Goal: Task Accomplishment & Management: Use online tool/utility

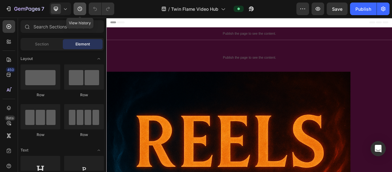
click at [81, 9] on icon "button" at bounding box center [80, 9] width 6 height 6
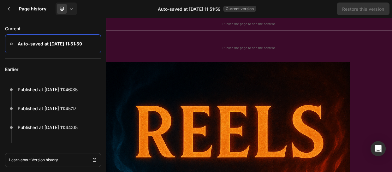
scroll to position [220, 0]
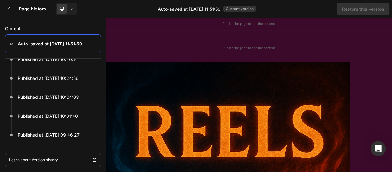
drag, startPoint x: 104, startPoint y: 89, endPoint x: 104, endPoint y: 153, distance: 63.7
click at [104, 153] on div "Current Auto-saved at Sep 26, 11:51:59 Earlier Published at Sep 26, 11:46:35 Pu…" at bounding box center [53, 95] width 106 height 154
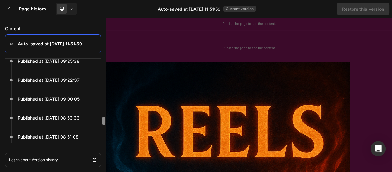
scroll to position [415, 0]
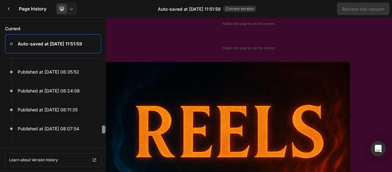
click at [105, 123] on div at bounding box center [103, 113] width 5 height 59
drag, startPoint x: 104, startPoint y: 130, endPoint x: 104, endPoint y: 151, distance: 21.1
click at [104, 151] on div "Current Auto-saved at Sep 26, 11:51:59 Earlier Published at Sep 26, 11:46:35 Pu…" at bounding box center [53, 95] width 106 height 154
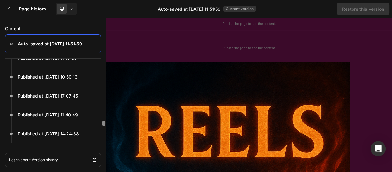
click at [104, 88] on div at bounding box center [103, 113] width 5 height 59
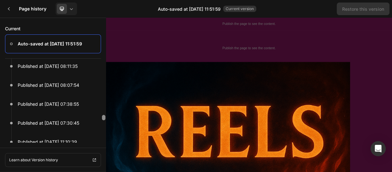
click at [104, 88] on div at bounding box center [103, 113] width 5 height 59
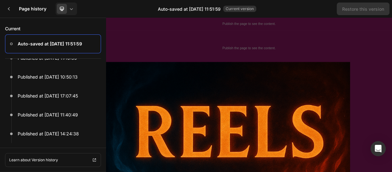
click at [104, 59] on div at bounding box center [103, 29] width 5 height 59
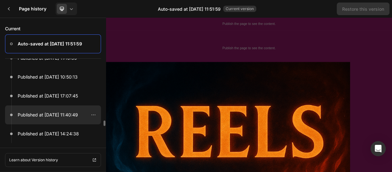
click at [58, 109] on div at bounding box center [53, 114] width 96 height 19
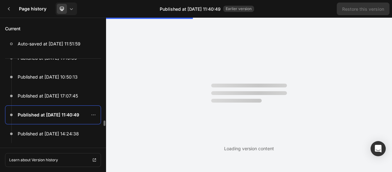
scroll to position [0, 0]
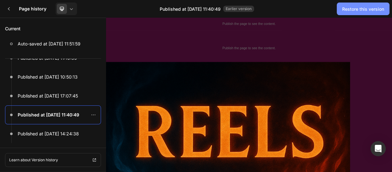
click at [363, 8] on div "Restore this version" at bounding box center [363, 9] width 42 height 7
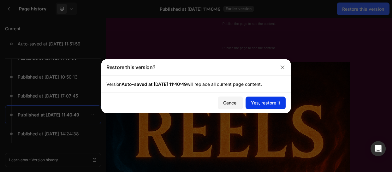
click at [253, 105] on div "Yes, restore it" at bounding box center [265, 102] width 29 height 7
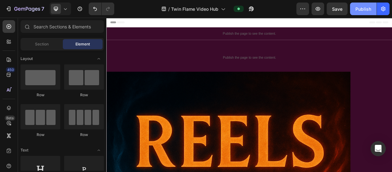
click at [363, 5] on button "Publish" at bounding box center [363, 9] width 26 height 13
click at [82, 10] on icon "button" at bounding box center [80, 9] width 6 height 6
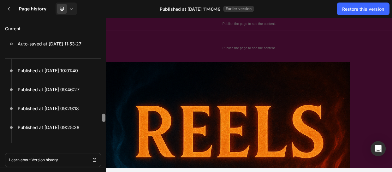
drag, startPoint x: 104, startPoint y: 93, endPoint x: 102, endPoint y: 148, distance: 54.9
click at [102, 148] on div "Current Auto-saved at Sep 26, 11:53:27 Earlier Published at Sep 26, 11:52:31 Pu…" at bounding box center [53, 95] width 106 height 154
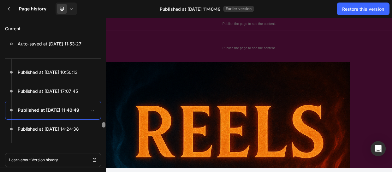
scroll to position [569, 0]
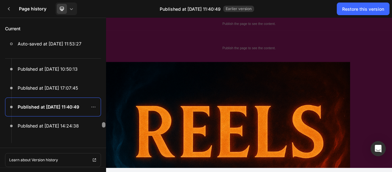
drag, startPoint x: 102, startPoint y: 113, endPoint x: 103, endPoint y: 141, distance: 28.4
click at [103, 141] on div at bounding box center [103, 113] width 5 height 59
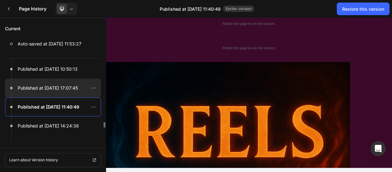
click at [61, 88] on p "Published at Sep 18, 17:07:45" at bounding box center [48, 88] width 60 height 8
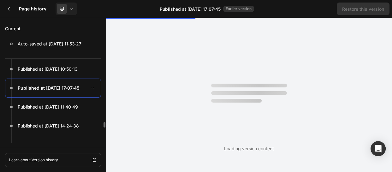
scroll to position [0, 0]
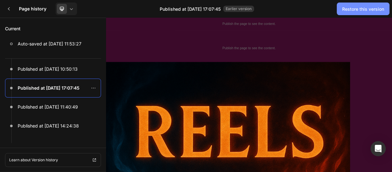
click at [366, 9] on div "Restore this version" at bounding box center [363, 9] width 42 height 7
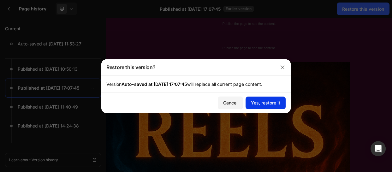
click at [271, 101] on div "Yes, restore it" at bounding box center [265, 102] width 29 height 7
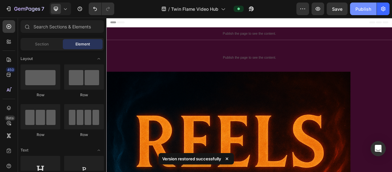
click at [360, 6] on div "Publish" at bounding box center [363, 9] width 16 height 7
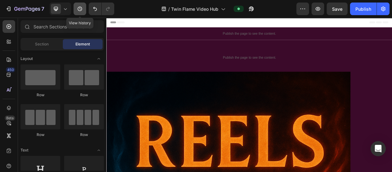
click at [79, 13] on button "button" at bounding box center [79, 9] width 13 height 13
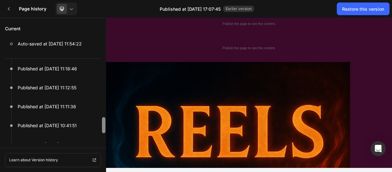
drag, startPoint x: 104, startPoint y: 95, endPoint x: 106, endPoint y: 139, distance: 44.5
click at [106, 139] on div "Current Auto-saved at Sep 26, 11:54:22 Earlier Published at Sep 26, 11:53:51 Pu…" at bounding box center [196, 95] width 392 height 154
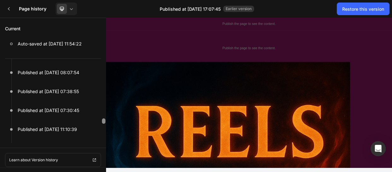
drag, startPoint x: 208, startPoint y: 125, endPoint x: 106, endPoint y: 182, distance: 117.2
drag, startPoint x: 102, startPoint y: 103, endPoint x: 104, endPoint y: 155, distance: 51.8
click at [104, 155] on div "Current Auto-saved at Sep 26, 11:54:22 Earlier Published at Sep 26, 11:53:51 Pu…" at bounding box center [53, 95] width 106 height 154
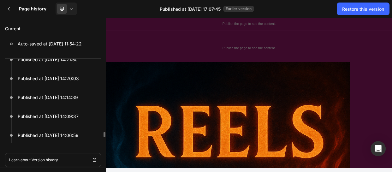
click at [102, 73] on div "Earlier Published at Sep 26, 11:53:51 Published at Sep 26, 11:52:31 Published a…" at bounding box center [53, 101] width 106 height 84
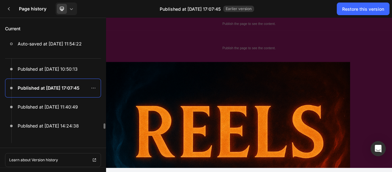
scroll to position [579, 0]
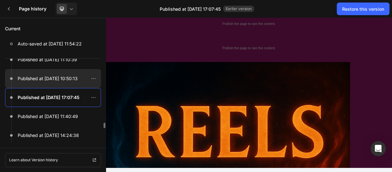
click at [63, 78] on p "Published at [DATE] 10:50:13" at bounding box center [48, 79] width 60 height 8
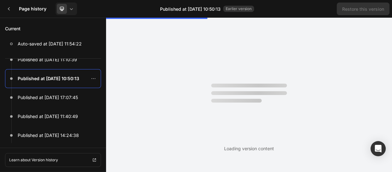
scroll to position [0, 0]
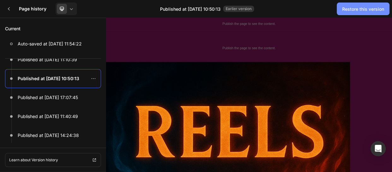
click at [362, 9] on div "Restore this version" at bounding box center [363, 9] width 42 height 7
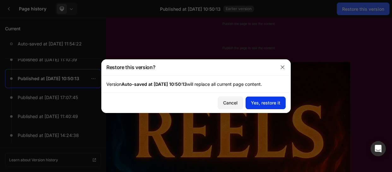
click at [273, 101] on div "Yes, restore it" at bounding box center [265, 102] width 29 height 7
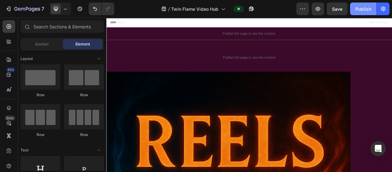
click at [361, 6] on div "Publish" at bounding box center [363, 9] width 16 height 7
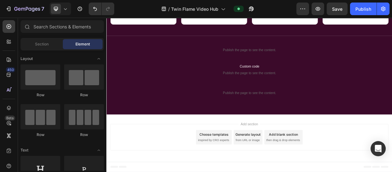
scroll to position [704, 0]
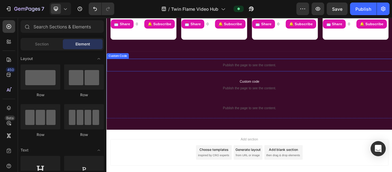
click at [319, 72] on div "Publish the page to see the content." at bounding box center [295, 80] width 378 height 17
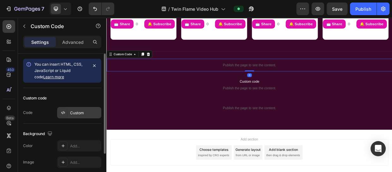
click at [88, 111] on div "Custom" at bounding box center [85, 113] width 30 height 6
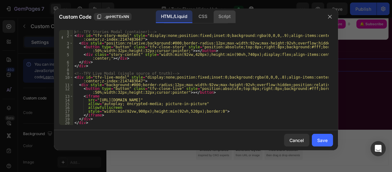
click at [214, 13] on div "Script" at bounding box center [224, 16] width 22 height 13
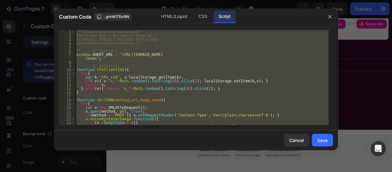
click at [135, 94] on div "/* ========================= TFV Video Hub — Bottom-of-Page JS Protocol: EXACTL…" at bounding box center [201, 77] width 253 height 95
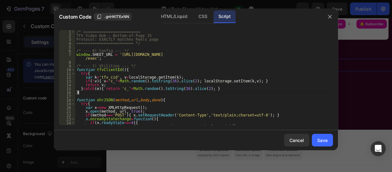
type textarea "})();"
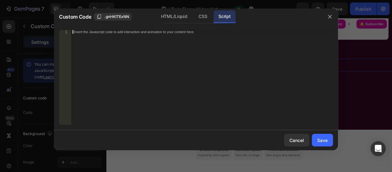
scroll to position [371, 0]
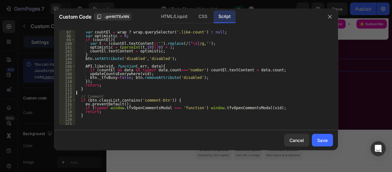
click at [135, 94] on div "var wrap = btn . closest ? btn . closest ( '.action' ) : null ; var countEl = w…" at bounding box center [201, 77] width 253 height 102
click at [81, 121] on div "var wrap = btn . closest ? btn . closest ( '.action' ) : null ; var countEl = w…" at bounding box center [201, 77] width 253 height 102
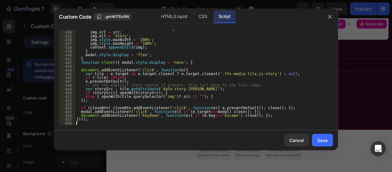
scroll to position [1710, 0]
paste textarea "}, 1200);"
type textarea "}, 1200);"
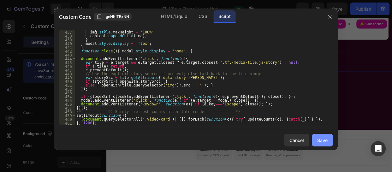
click at [324, 138] on div "Save" at bounding box center [322, 140] width 10 height 7
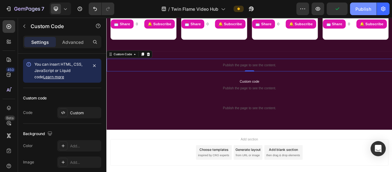
click at [358, 6] on div "Publish" at bounding box center [363, 9] width 16 height 7
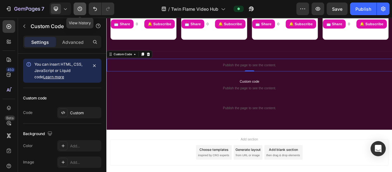
click at [81, 9] on icon "button" at bounding box center [80, 9] width 6 height 6
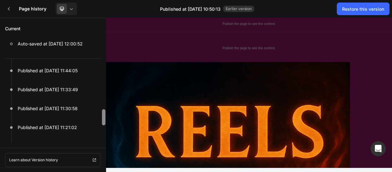
scroll to position [134, 0]
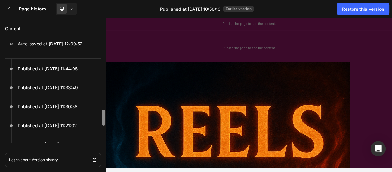
drag, startPoint x: 104, startPoint y: 94, endPoint x: 101, endPoint y: 120, distance: 26.0
click at [101, 120] on div at bounding box center [103, 113] width 5 height 59
click at [94, 31] on p "Current" at bounding box center [53, 28] width 96 height 11
click at [103, 60] on div "Earlier Published at Sep 26, 11:59:34 Published at Sep 26, 11:55:07 Published a…" at bounding box center [53, 101] width 106 height 84
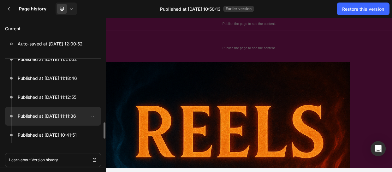
click at [54, 113] on p "Published at Sep 26, 11:11:36" at bounding box center [47, 116] width 58 height 8
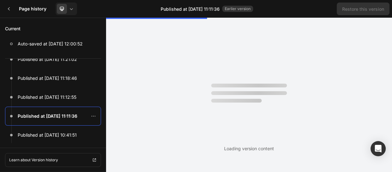
scroll to position [0, 0]
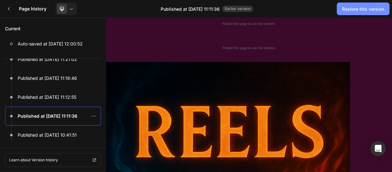
click at [369, 10] on div "Restore this version" at bounding box center [363, 9] width 42 height 7
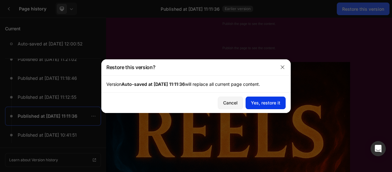
click at [264, 102] on div "Yes, restore it" at bounding box center [265, 102] width 29 height 7
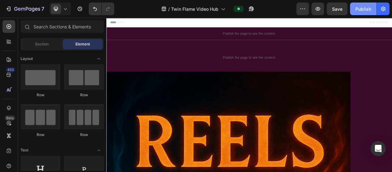
click at [360, 5] on button "Publish" at bounding box center [363, 9] width 26 height 13
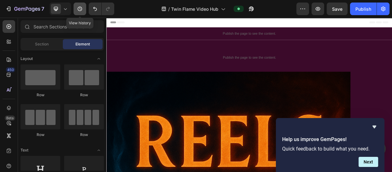
click at [79, 8] on icon "button" at bounding box center [80, 9] width 6 height 6
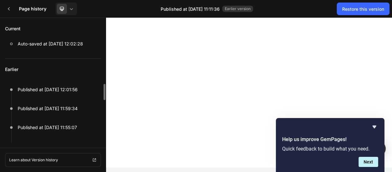
click at [101, 104] on div "Earlier Published at Sep 26, 12:01:56 Published at Sep 26, 11:59:34 Published a…" at bounding box center [53, 101] width 106 height 84
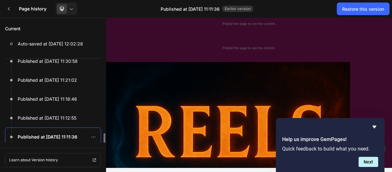
scroll to position [208, 0]
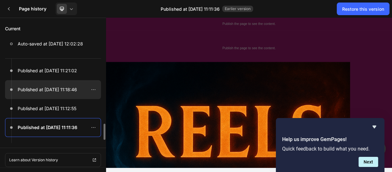
click at [65, 91] on p "Published at Sep 26, 11:18:46" at bounding box center [47, 90] width 59 height 8
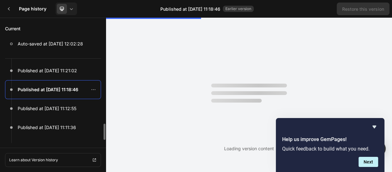
scroll to position [0, 0]
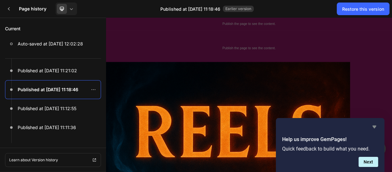
click at [376, 126] on icon "Hide survey" at bounding box center [374, 127] width 8 height 8
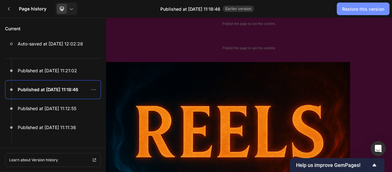
click at [365, 7] on div "Restore this version" at bounding box center [363, 9] width 42 height 7
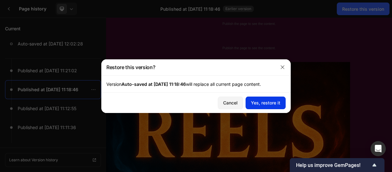
click at [264, 104] on div "Yes, restore it" at bounding box center [265, 102] width 29 height 7
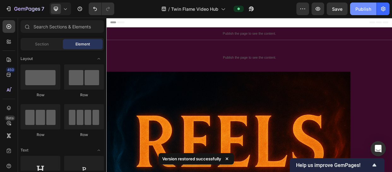
click at [357, 9] on div "Publish" at bounding box center [363, 9] width 16 height 7
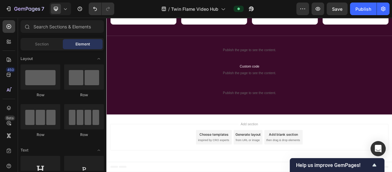
scroll to position [704, 0]
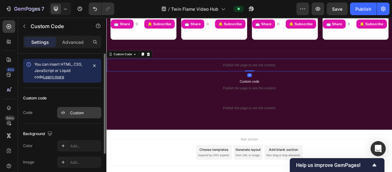
click at [91, 112] on div "Custom" at bounding box center [85, 113] width 30 height 6
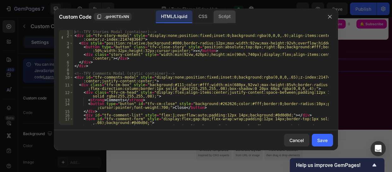
click at [232, 17] on div "Script" at bounding box center [224, 16] width 22 height 13
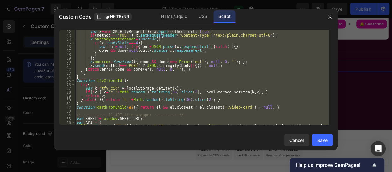
scroll to position [46, 0]
click at [252, 106] on div "var x = new XMLHttpRequest ( ) ; x . open ( method , url , true ) ; if ( method…" at bounding box center [201, 77] width 253 height 95
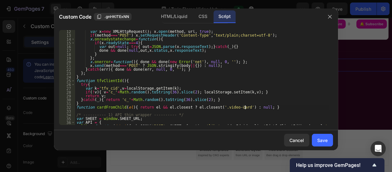
type textarea "})();"
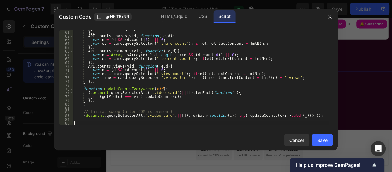
scroll to position [631, 0]
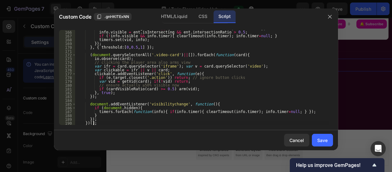
click at [99, 123] on div "var info = timers . get ( vid ) || { visible : false , fired : false , timer : …" at bounding box center [201, 77] width 253 height 102
type textarea "})();"
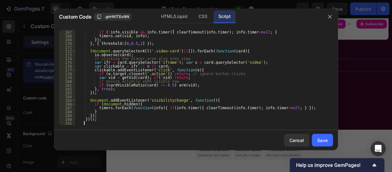
scroll to position [639, 0]
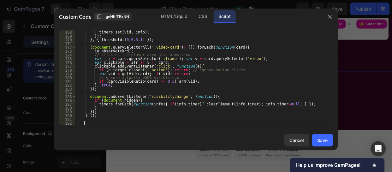
paste textarea
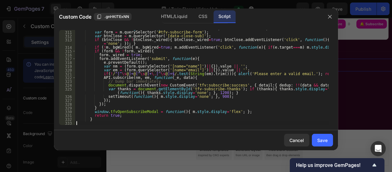
scroll to position [1820, 0]
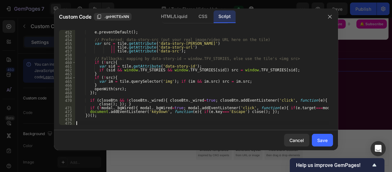
paste textarea "})();"
type textarea "})();"
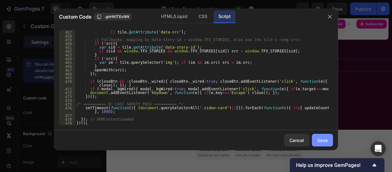
click at [324, 137] on div "Save" at bounding box center [322, 140] width 10 height 7
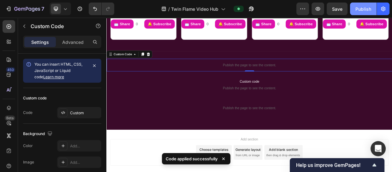
click at [361, 8] on div "Publish" at bounding box center [363, 9] width 16 height 7
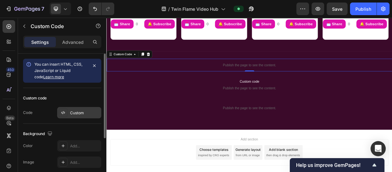
click at [89, 110] on div "Custom" at bounding box center [85, 113] width 30 height 6
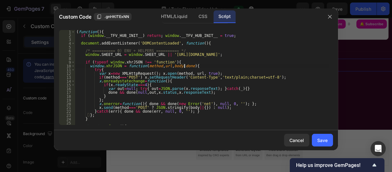
click at [228, 67] on div "( function ( ) { if ( window . __TFV_HUB_INIT__ ) return ; window . __TFV_HUB_I…" at bounding box center [201, 81] width 253 height 102
click at [268, 56] on div "( function ( ) { if ( window . __TFV_HUB_INIT__ ) return ; window . __TFV_HUB_I…" at bounding box center [201, 81] width 253 height 102
drag, startPoint x: 268, startPoint y: 56, endPoint x: 160, endPoint y: 55, distance: 108.8
click at [160, 55] on div "( function ( ) { if ( window . __TFV_HUB_INIT__ ) return ; window . __TFV_HUB_I…" at bounding box center [201, 81] width 253 height 102
paste textarea "AKfycbzDGQKh9T81Cjvpb6dOvVYcwQ4m1hP9NCkmKu3Y75D6OpsDrQvCTJzi4HrP1PKR-aAIbg"
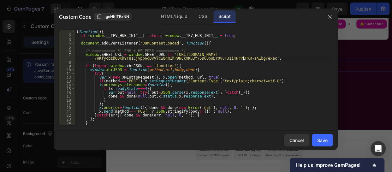
click at [281, 111] on div "( function ( ) { if ( window . __TFV_HUB_INIT__ ) return ; window . __TFV_HUB_I…" at bounding box center [201, 81] width 253 height 102
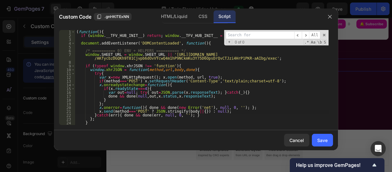
click at [281, 111] on div "( function ( ) { if ( window . __TFV_HUB_INIT__ ) return ; window . __TFV_HUB_I…" at bounding box center [201, 81] width 253 height 102
type textarea "x.send(method==='POST' ? JSON.stringify(body||{}) : null);"
click at [266, 35] on input at bounding box center [259, 35] width 68 height 8
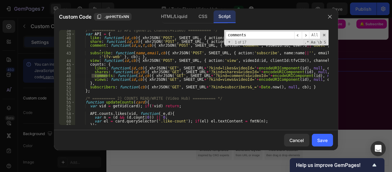
scroll to position [690, 0]
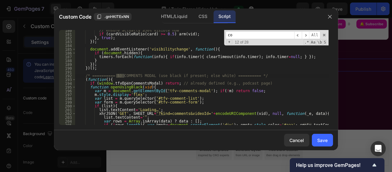
type input "c"
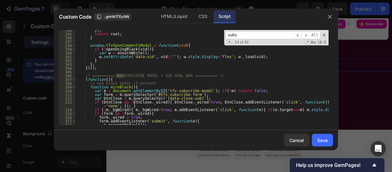
scroll to position [1175, 0]
type input "s"
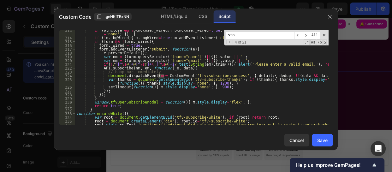
scroll to position [1697, 0]
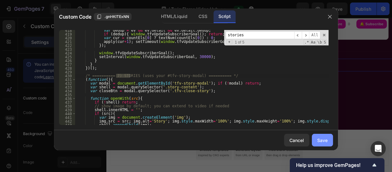
type input "stories"
click at [323, 141] on div "Save" at bounding box center [322, 140] width 10 height 7
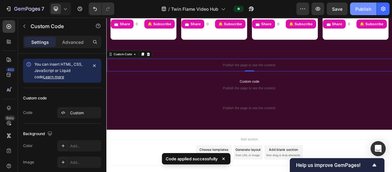
click at [361, 6] on div "Publish" at bounding box center [363, 9] width 16 height 7
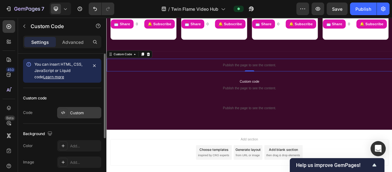
click at [79, 111] on div "Custom" at bounding box center [85, 113] width 30 height 6
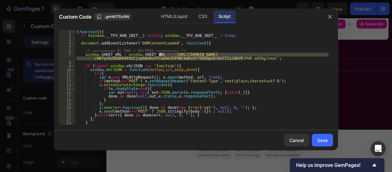
drag, startPoint x: 243, startPoint y: 58, endPoint x: 159, endPoint y: 55, distance: 83.6
click at [159, 55] on div "( function ( ) { if ( window . __TFV_HUB_INIT__ ) return ; window . __TFV_HUB_I…" at bounding box center [201, 81] width 253 height 102
paste textarea "ynhy5P29IvGr6Mouo-AXrmbC6aqEFUFjEVliaGgW9C8QRGo957C9dYRzZI410Paq9O"
type textarea "window.SHEET_URL = window.SHEET_URL || 'https://script.google.com/macros/s/AKfy…"
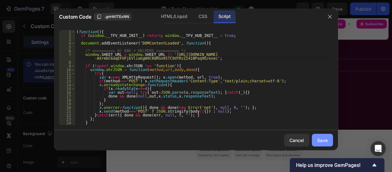
click at [325, 141] on div "Save" at bounding box center [322, 140] width 10 height 7
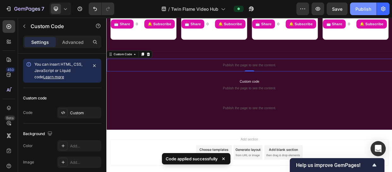
click at [359, 6] on div "Publish" at bounding box center [363, 9] width 16 height 7
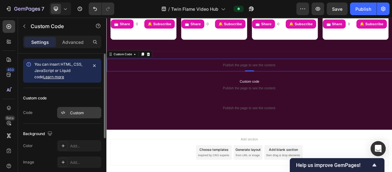
click at [83, 110] on div "Custom" at bounding box center [85, 113] width 30 height 6
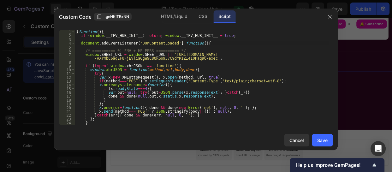
click at [182, 42] on div "( function ( ) { if ( window . __TFV_HUB_INIT__ ) return ; window . __TFV_HUB_I…" at bounding box center [201, 81] width 253 height 102
type textarea "})();"
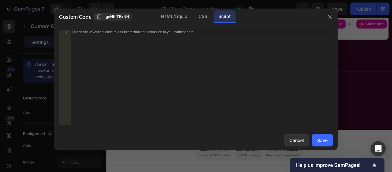
scroll to position [401, 0]
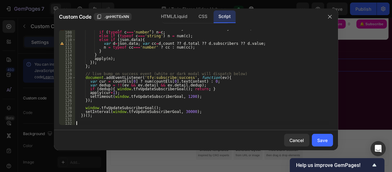
paste textarea
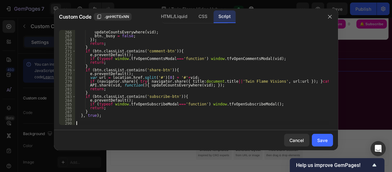
scroll to position [1381, 0]
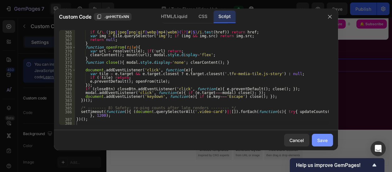
click at [323, 139] on div "Save" at bounding box center [322, 140] width 10 height 7
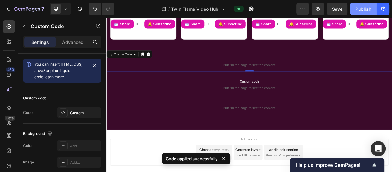
click at [366, 9] on div "Publish" at bounding box center [363, 9] width 16 height 7
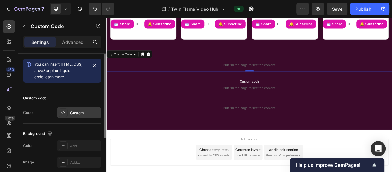
click at [80, 111] on div "Custom" at bounding box center [85, 113] width 30 height 6
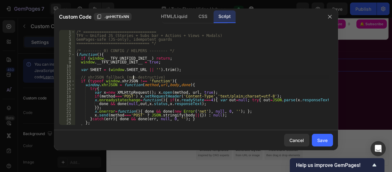
click at [132, 79] on div "/* ================================ TFV — Unified JS (Stories + Subs bar + Acti…" at bounding box center [201, 81] width 253 height 102
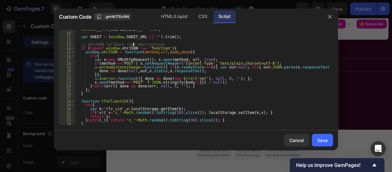
scroll to position [0, 0]
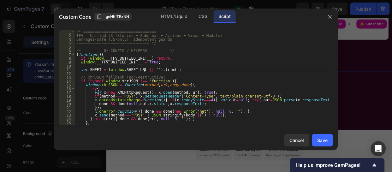
click at [143, 69] on div "/* ================================ TFV — Unified JS (Stories + Subs bar + Acti…" at bounding box center [201, 81] width 253 height 102
paste textarea "https://script.google.com/macros/s/AKfycbynhy5P29IvGr6Mouo-AXrmbC6aqEFUFjEVliaG…"
type textarea "var SHEET = (window.SHEET_URL || 'https://script.google.com/macros/s/AKfycbynhy…"
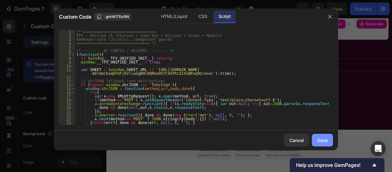
click at [318, 139] on div "Save" at bounding box center [322, 140] width 10 height 7
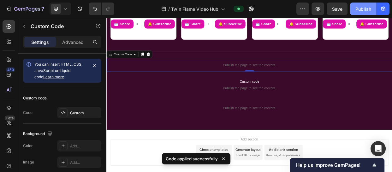
click at [359, 9] on div "Publish" at bounding box center [363, 9] width 16 height 7
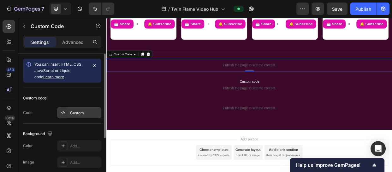
click at [73, 112] on div "Custom" at bounding box center [85, 113] width 30 height 6
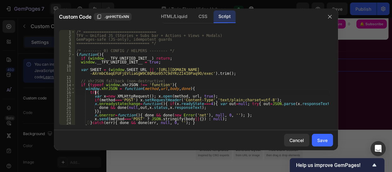
click at [135, 91] on div "/* ================================ TFV — Unified JS (Stories + Subs bar + Acti…" at bounding box center [201, 81] width 253 height 102
type textarea "})();"
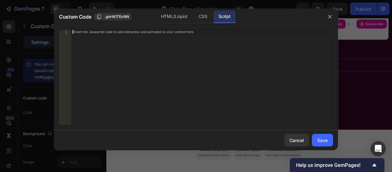
paste textarea "})();"
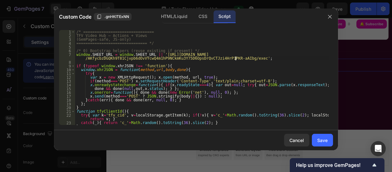
click at [235, 60] on div "/* =============================== TFV Video Hub — Actions + Views (GemPages-sa…" at bounding box center [201, 81] width 253 height 102
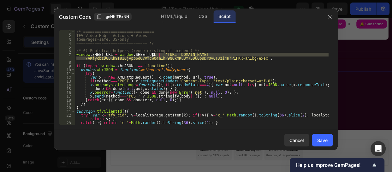
drag, startPoint x: 235, startPoint y: 60, endPoint x: 151, endPoint y: 56, distance: 83.3
click at [151, 56] on div "/* =============================== TFV Video Hub — Actions + Views (GemPages-sa…" at bounding box center [201, 81] width 253 height 102
paste textarea "ynhy5P29IvGr6Mouo-AXrmbC6aqEFUFjEVliaGgW9C8QRGo957C9dYRzZI410Paq9O"
type textarea "window.SHEET_URL = window.SHEET_URL || 'https://script.google.com/macros/s/AKfy…"
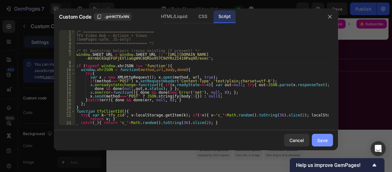
click at [325, 139] on div "Save" at bounding box center [322, 140] width 10 height 7
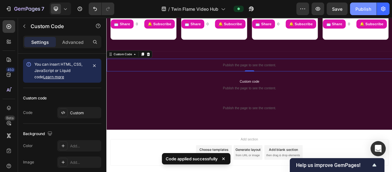
click at [363, 13] on button "Publish" at bounding box center [363, 9] width 26 height 13
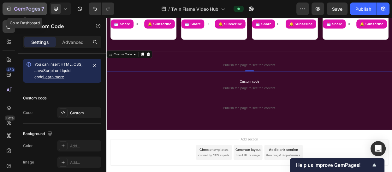
click at [10, 8] on icon "button" at bounding box center [9, 9] width 3 height 4
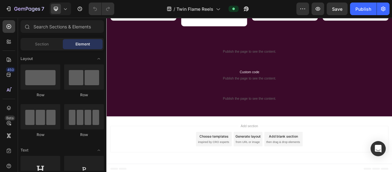
scroll to position [412, 0]
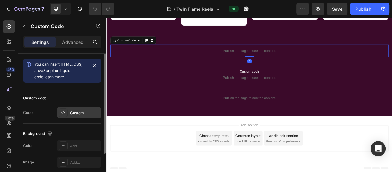
click at [79, 113] on div "Custom" at bounding box center [85, 113] width 30 height 6
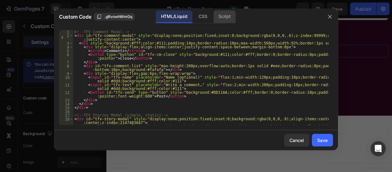
click at [218, 19] on div "Script" at bounding box center [224, 16] width 22 height 13
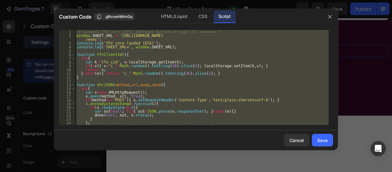
click at [93, 41] on div "/* ======= TFV core (ES5, GemPages bottom-of-page JS) ======= */ window . SHEET…" at bounding box center [201, 77] width 253 height 95
type textarea "window.SHEET_URL = 'https://script.google.com/macros/s/AKfycbzDGQKh9T81Cjvpb6dO…"
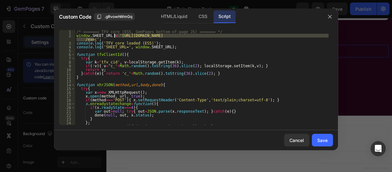
drag, startPoint x: 93, startPoint y: 40, endPoint x: 114, endPoint y: 36, distance: 21.2
click at [114, 36] on div "/* ======= TFV core (ES5, GemPages bottom-of-page JS) ======= */ window . SHEET…" at bounding box center [201, 81] width 253 height 102
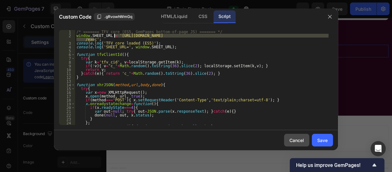
click at [291, 140] on div "Cancel" at bounding box center [296, 140] width 15 height 7
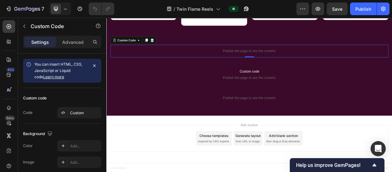
drag, startPoint x: 397, startPoint y: 157, endPoint x: 37, endPoint y: -6, distance: 395.6
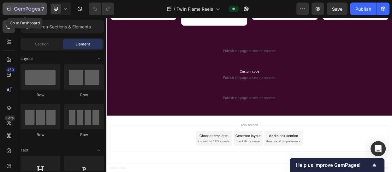
click at [5, 6] on icon "button" at bounding box center [8, 9] width 6 height 6
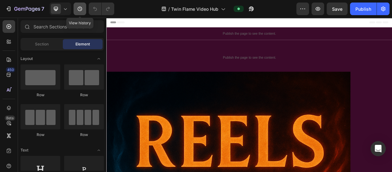
click at [82, 3] on button "button" at bounding box center [79, 9] width 13 height 13
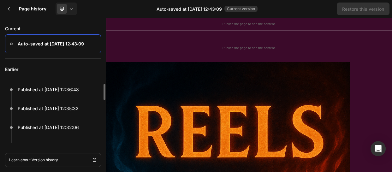
click at [63, 65] on p "Earlier" at bounding box center [53, 69] width 96 height 21
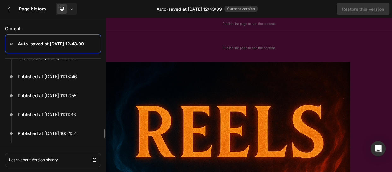
scroll to position [363, 0]
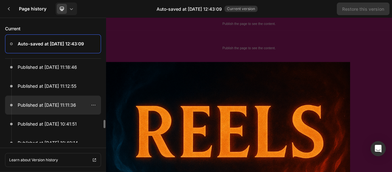
click at [62, 104] on p "Published at Sep 26, 11:11:36" at bounding box center [47, 105] width 58 height 8
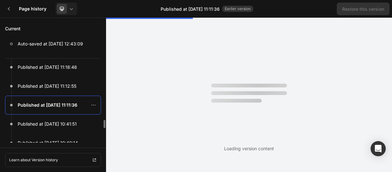
scroll to position [0, 0]
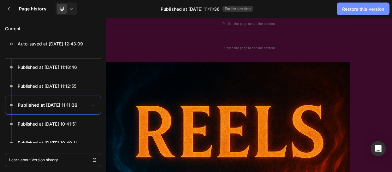
click at [366, 9] on div "Restore this version" at bounding box center [363, 9] width 42 height 7
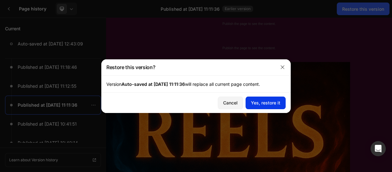
click at [259, 104] on div "Yes, restore it" at bounding box center [265, 102] width 29 height 7
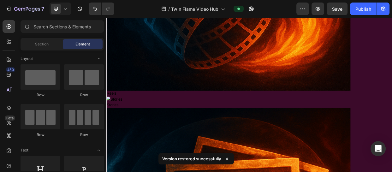
scroll to position [357, 0]
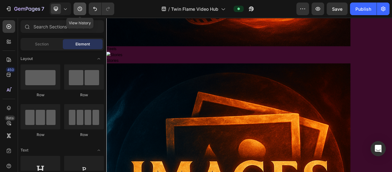
click at [80, 12] on icon "button" at bounding box center [80, 9] width 6 height 6
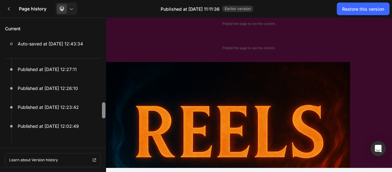
scroll to position [85, 0]
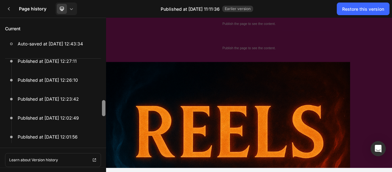
drag, startPoint x: 209, startPoint y: 109, endPoint x: 107, endPoint y: 161, distance: 115.1
drag, startPoint x: 104, startPoint y: 104, endPoint x: 102, endPoint y: 151, distance: 47.0
click at [102, 151] on div "Current Auto-saved at Sep 26, 12:43:34 Earlier Published at Sep 26, 12:36:48 Pu…" at bounding box center [53, 95] width 106 height 154
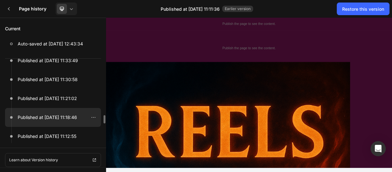
click at [60, 116] on p "Published at Sep 26, 11:18:46" at bounding box center [47, 118] width 59 height 8
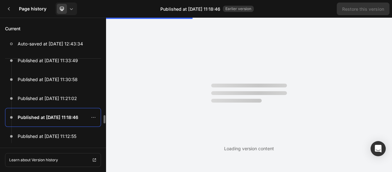
scroll to position [0, 0]
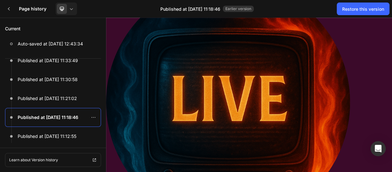
scroll to position [1101, 0]
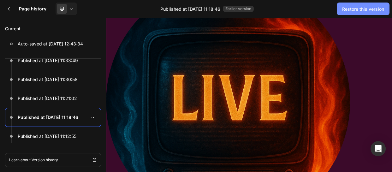
click at [361, 12] on button "Restore this version" at bounding box center [363, 9] width 53 height 13
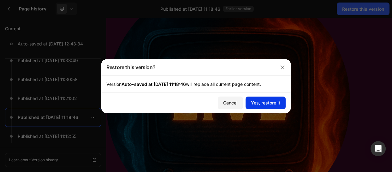
click at [263, 98] on button "Yes, restore it" at bounding box center [265, 103] width 40 height 13
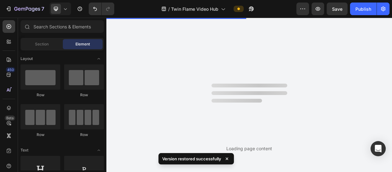
scroll to position [0, 0]
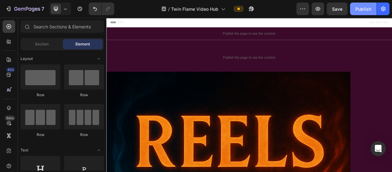
click at [366, 8] on div "Publish" at bounding box center [363, 9] width 16 height 7
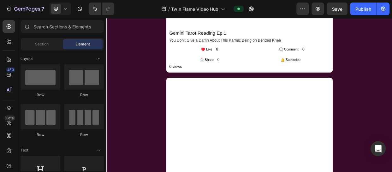
scroll to position [704, 0]
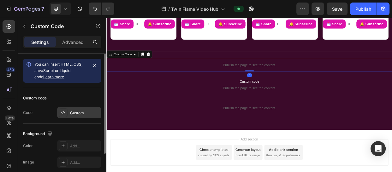
click at [86, 109] on div "Custom" at bounding box center [79, 112] width 44 height 11
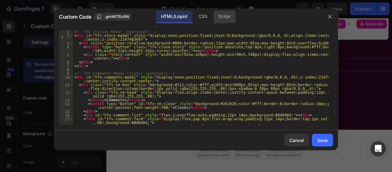
click at [220, 16] on div "Script" at bounding box center [224, 16] width 22 height 13
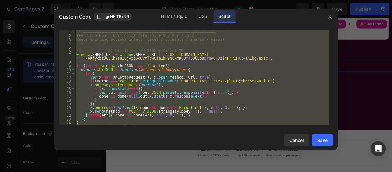
click at [225, 56] on div "/* ========================================================== TFV Video Hub — U…" at bounding box center [201, 77] width 253 height 95
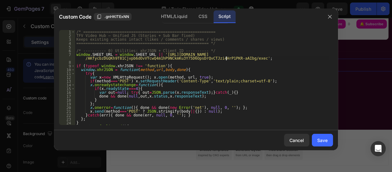
click at [225, 59] on div "/* ========================================================== TFV Video Hub — U…" at bounding box center [201, 81] width 253 height 102
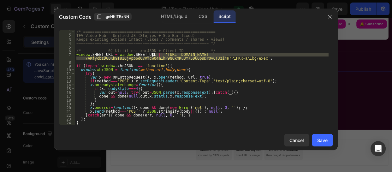
drag, startPoint x: 225, startPoint y: 59, endPoint x: 152, endPoint y: 55, distance: 73.3
click at [152, 55] on div "/* ========================================================== TFV Video Hub — U…" at bounding box center [201, 81] width 253 height 102
paste textarea "ynhy5P29IvGr6Mouo-AXrmbC6aqEFUFjEVliaGgW9C8QRGo957C9dYRzZI410Paq9O/exec"
type textarea "window.SHEET_URL = window.SHEET_URL || 'https://script.google.com/macros/s/AKfy…"
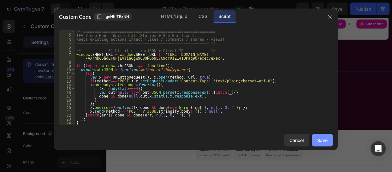
click at [318, 142] on div "Save" at bounding box center [322, 140] width 10 height 7
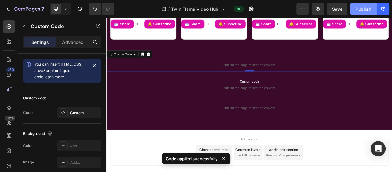
click at [360, 7] on div "Publish" at bounding box center [363, 9] width 16 height 7
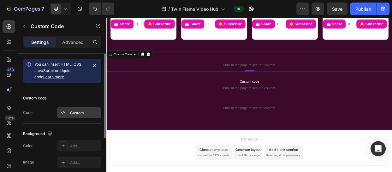
click at [72, 109] on div "Custom" at bounding box center [79, 112] width 44 height 11
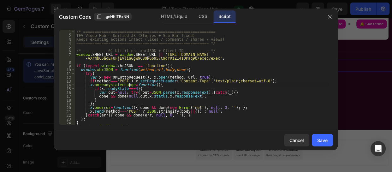
click at [129, 85] on div "/* ========================================================== TFV Video Hub — U…" at bounding box center [201, 81] width 253 height 102
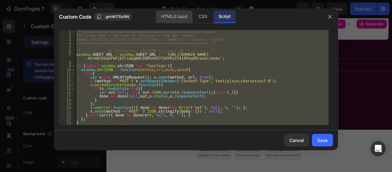
click at [170, 23] on div "HTML/Liquid" at bounding box center [174, 16] width 36 height 13
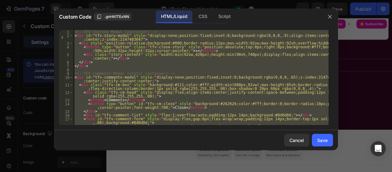
click at [166, 66] on div "<!-- TFV Stories Modal (container) --> < div id = "tfv-story-modal" style = "di…" at bounding box center [200, 77] width 255 height 95
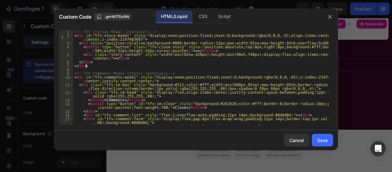
type textarea "</div>"
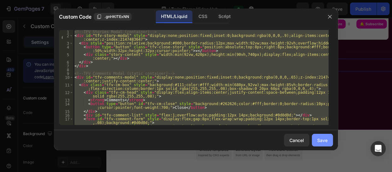
click at [319, 137] on div "Save" at bounding box center [322, 140] width 10 height 7
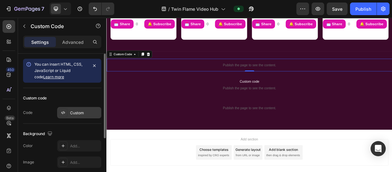
click at [83, 115] on div "Custom" at bounding box center [85, 113] width 30 height 6
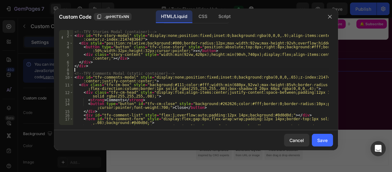
click at [128, 69] on div "<!-- TFV Stories Modal (container) --> < div id = "tfv-story-modal" style = "di…" at bounding box center [200, 83] width 255 height 106
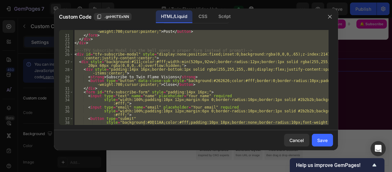
scroll to position [113, 0]
click at [73, 51] on div "25" at bounding box center [66, 52] width 14 height 4
click at [75, 51] on div "< button class = "tfv-btn" type = "submit" style = "background:#DD11AA;border:0…" at bounding box center [200, 77] width 255 height 95
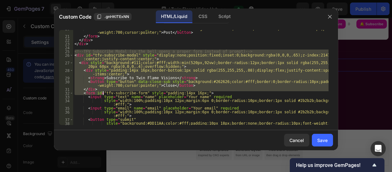
scroll to position [147, 0]
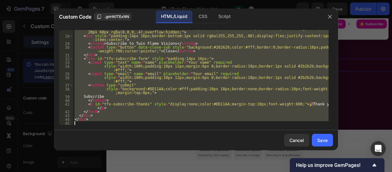
drag, startPoint x: 73, startPoint y: 51, endPoint x: 112, endPoint y: 147, distance: 102.9
click at [112, 147] on div "Custom Code .gnHKITExNN HTML/Liquid CSS Script <!-- TFV Subscribe Modal (so the…" at bounding box center [196, 80] width 284 height 142
type textarea "</div>"
click at [82, 124] on div "< div style = "background:#111;color:#fff;width:min(520px,92vw);border-radius:1…" at bounding box center [200, 77] width 255 height 95
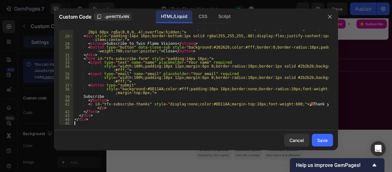
scroll to position [192, 0]
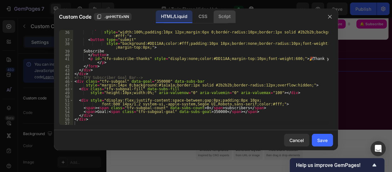
click at [226, 20] on div "Script" at bounding box center [224, 16] width 22 height 13
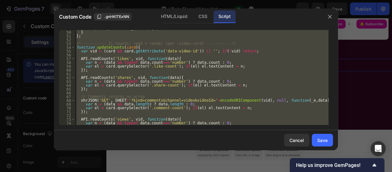
click at [206, 52] on div "xhrJSON ( 'GET' , SHEET + '?kind=' + encodeURIComponent ( kind ) + '&channel=vi…" at bounding box center [201, 77] width 253 height 95
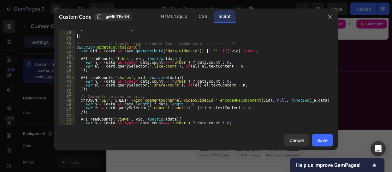
type textarea "})();"
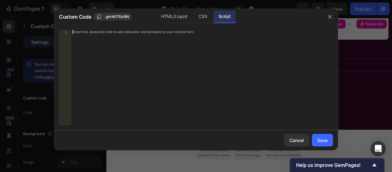
paste textarea "/* ===== END TFV VIDEO HUB JS ===== */"
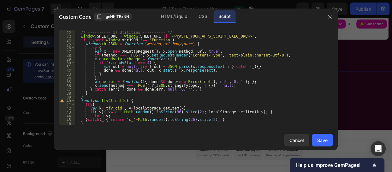
scroll to position [69, 0]
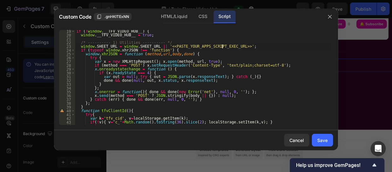
click at [222, 46] on div "if ( ! window . __TFV_VIDEO_HUB__ ) { window . __TFV_VIDEO_HUB__ = true ; /* --…" at bounding box center [201, 80] width 253 height 102
drag, startPoint x: 222, startPoint y: 46, endPoint x: 155, endPoint y: 48, distance: 66.6
click at [155, 48] on div "if ( ! window . __TFV_VIDEO_HUB__ ) { window . __TFV_VIDEO_HUB__ = true ; /* --…" at bounding box center [201, 80] width 253 height 102
paste textarea "https://script.google.com/macros/s/AKfycbynhy5P29IvGr6Mouo-AXrmbC6aqEFUFjEVliaG…"
type textarea "window.SHEET_URL = window.SHEET_URL || 'https://script.google.com/macros/s/AKfy…"
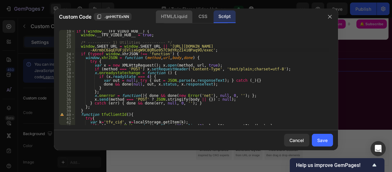
click at [169, 15] on div "HTML/Liquid" at bounding box center [174, 16] width 36 height 13
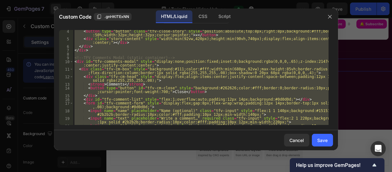
scroll to position [0, 0]
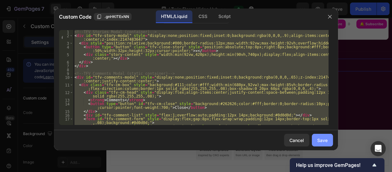
click at [325, 138] on div "Save" at bounding box center [322, 140] width 10 height 7
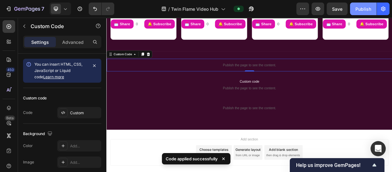
click at [365, 6] on div "Publish" at bounding box center [363, 9] width 16 height 7
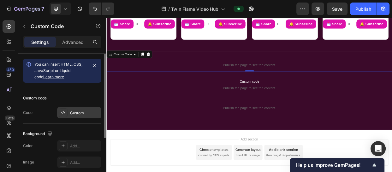
click at [81, 114] on div "Custom" at bounding box center [85, 113] width 30 height 6
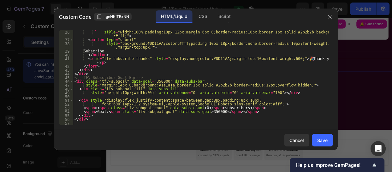
scroll to position [192, 0]
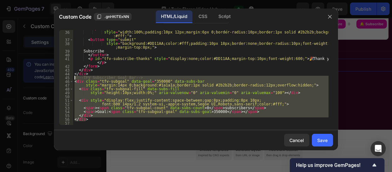
drag, startPoint x: 88, startPoint y: 120, endPoint x: 71, endPoint y: 79, distance: 45.2
click at [71, 79] on div "</div> 35 36 37 38 39 40 41 42 43 44 45 46 47 48 49 50 51 52 53 54 55 56 57 < i…" at bounding box center [196, 77] width 274 height 95
type textarea "<!-- TFV Subscriber Goal Bar --> <div class="tfv-subgoal" data-goal="350000" da…"
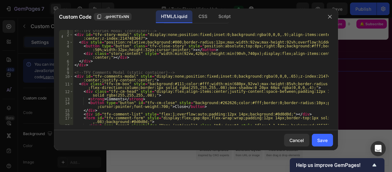
scroll to position [0, 0]
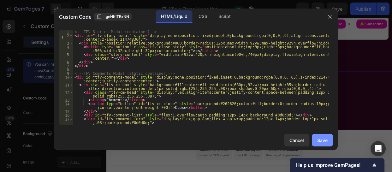
click at [325, 137] on div "Save" at bounding box center [322, 140] width 10 height 7
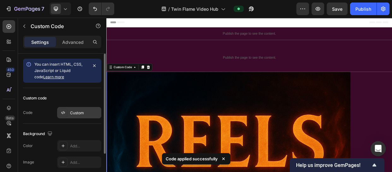
click at [79, 115] on div "Custom" at bounding box center [79, 112] width 44 height 11
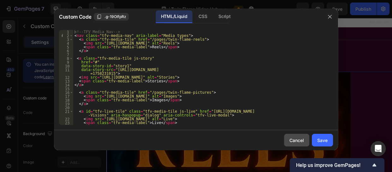
click at [297, 139] on div "Cancel" at bounding box center [296, 140] width 15 height 7
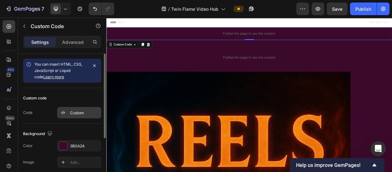
click at [82, 109] on div "Custom" at bounding box center [79, 112] width 44 height 11
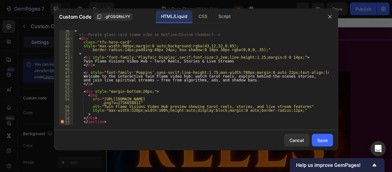
scroll to position [158, 0]
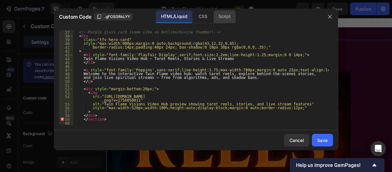
click at [224, 14] on div "Script" at bounding box center [224, 16] width 22 height 13
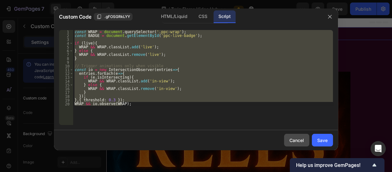
click at [295, 137] on div "Cancel" at bounding box center [296, 140] width 15 height 7
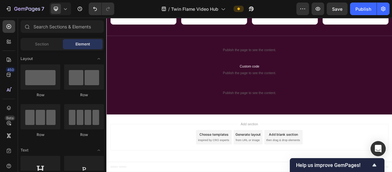
scroll to position [704, 0]
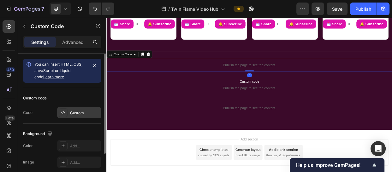
click at [79, 114] on div "Custom" at bounding box center [85, 113] width 30 height 6
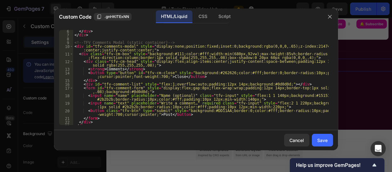
scroll to position [0, 0]
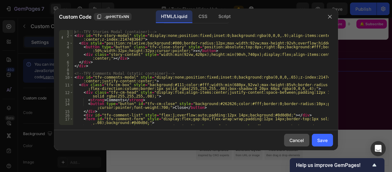
click at [296, 136] on button "Cancel" at bounding box center [296, 140] width 25 height 13
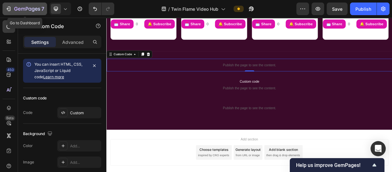
click at [23, 7] on icon "button" at bounding box center [27, 9] width 26 height 5
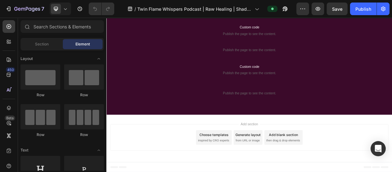
scroll to position [1036, 0]
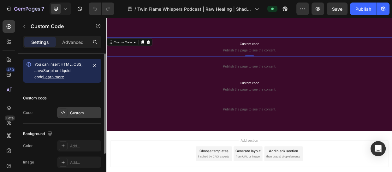
click at [75, 110] on div "Custom" at bounding box center [85, 113] width 30 height 6
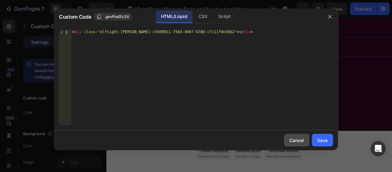
click at [307, 142] on button "Cancel" at bounding box center [296, 140] width 25 height 13
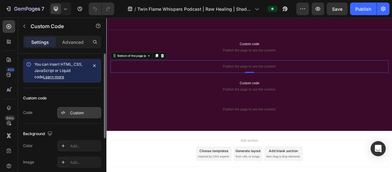
click at [81, 113] on div "Custom" at bounding box center [85, 113] width 30 height 6
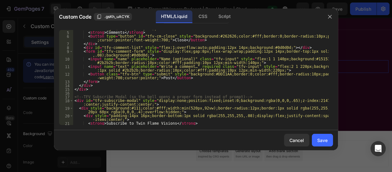
scroll to position [0, 0]
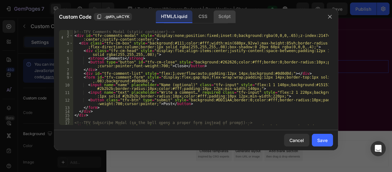
click at [223, 16] on div "Script" at bounding box center [224, 16] width 22 height 13
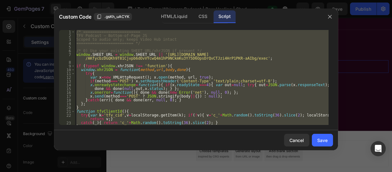
click at [234, 58] on div "/* ========================= TFV Podcast — Bottom-of-Page JS Scoped to audio on…" at bounding box center [201, 77] width 253 height 95
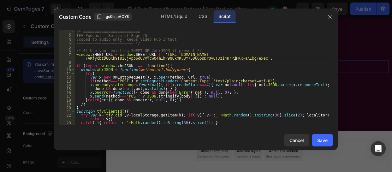
click at [234, 58] on div "/* ========================= TFV Podcast — Bottom-of-Page JS Scoped to audio on…" at bounding box center [201, 81] width 253 height 102
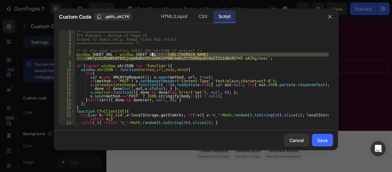
drag, startPoint x: 234, startPoint y: 58, endPoint x: 152, endPoint y: 55, distance: 82.7
click at [152, 55] on div "/* ========================= TFV Podcast — Bottom-of-Page JS Scoped to audio on…" at bounding box center [201, 81] width 253 height 102
paste textarea "ynhy5P29IvGr6Mouo-AXrmbC6aqEFUFjEVliaGgW9C8QRGo957C9dYRzZI410Paq9O"
type textarea "window.SHEET_URL = window.SHEET_URL || 'https://script.google.com/macros/s/AKfy…"
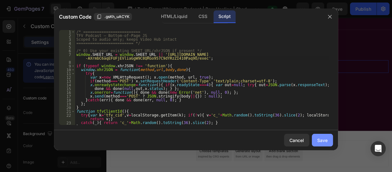
click at [325, 141] on div "Save" at bounding box center [322, 140] width 10 height 7
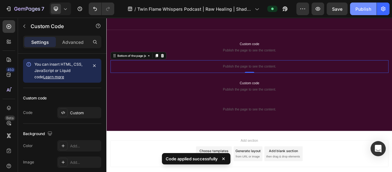
click at [354, 9] on button "Publish" at bounding box center [363, 9] width 26 height 13
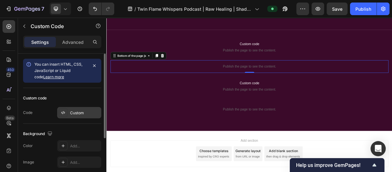
click at [78, 111] on div "Custom" at bounding box center [85, 113] width 30 height 6
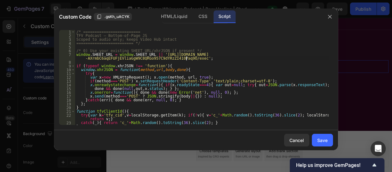
click at [186, 58] on div "/* ========================= TFV Podcast — Bottom-of-Page JS Scoped to audio on…" at bounding box center [201, 81] width 253 height 102
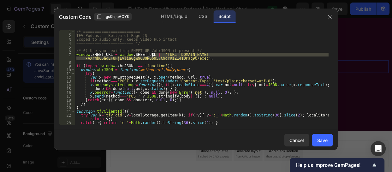
drag, startPoint x: 186, startPoint y: 58, endPoint x: 151, endPoint y: 55, distance: 34.5
click at [151, 55] on div "/* ========================= TFV Podcast — Bottom-of-Page JS Scoped to audio on…" at bounding box center [201, 81] width 253 height 102
paste textarea "x9riZEelo697X48Swu3Mx_N2Ezr4iH_leTrR0Nyx6CNCCASAGZHJdKG6EyXK8fgQPMFQ"
type textarea "window.SHEET_URL = window.SHEET_URL || 'https://script.google.com/macros/s/AKfy…"
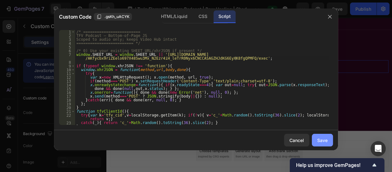
click at [321, 138] on div "Save" at bounding box center [322, 140] width 10 height 7
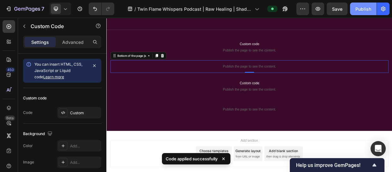
click at [360, 3] on button "Publish" at bounding box center [363, 9] width 26 height 13
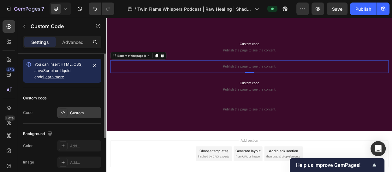
click at [77, 110] on div "Custom" at bounding box center [85, 113] width 30 height 6
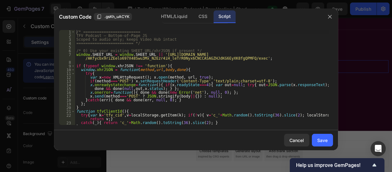
type textarea "window.SHEET_URL = window.SHEET_URL || 'https://script.google.com/macros/s/AKfy…"
click at [235, 57] on div "/* ========================= TFV Podcast — Bottom-of-Page JS Scoped to audio on…" at bounding box center [201, 81] width 253 height 102
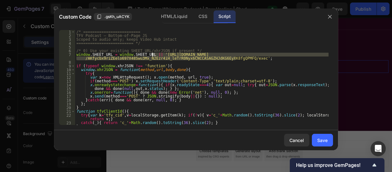
drag, startPoint x: 235, startPoint y: 57, endPoint x: 152, endPoint y: 55, distance: 83.0
click at [152, 55] on div "/* ========================= TFV Podcast — Bottom-of-Page JS Scoped to audio on…" at bounding box center [201, 81] width 253 height 102
click at [323, 137] on div "Save" at bounding box center [322, 140] width 10 height 7
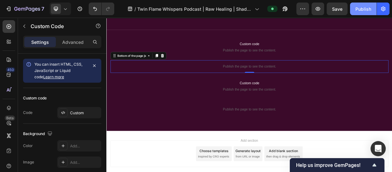
click at [363, 11] on div "Publish" at bounding box center [363, 9] width 16 height 7
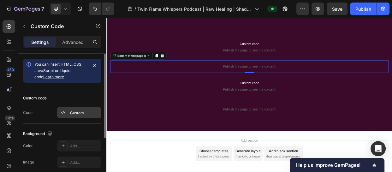
click at [77, 112] on div "Custom" at bounding box center [85, 113] width 30 height 6
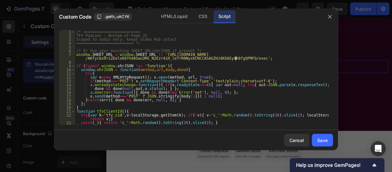
click at [235, 59] on div "/* ========================= TFV Podcast — Bottom-of-Page JS Scoped to audio on…" at bounding box center [201, 81] width 253 height 102
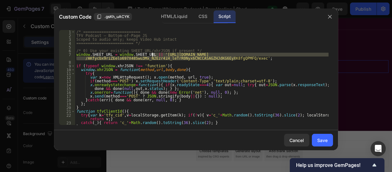
drag, startPoint x: 235, startPoint y: 59, endPoint x: 152, endPoint y: 54, distance: 83.4
click at [152, 54] on div "/* ========================= TFV Podcast — Bottom-of-Page JS Scoped to audio on…" at bounding box center [201, 81] width 253 height 102
paste textarea "zDGQKh9T81Cjvpb6dOvVYcwQ4m1hP9NCkmKu3Y75D6OpsDrQvCTJzi4HrP1PKR-aAIbg"
type textarea "window.SHEET_URL = window.SHEET_URL || 'https://script.google.com/macros/s/AKfy…"
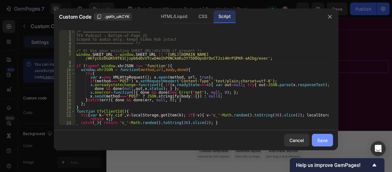
click at [323, 139] on div "Save" at bounding box center [322, 140] width 10 height 7
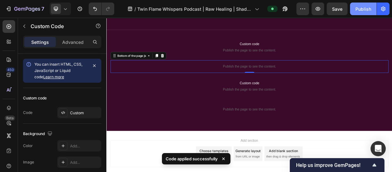
click at [362, 9] on div "Publish" at bounding box center [363, 9] width 16 height 7
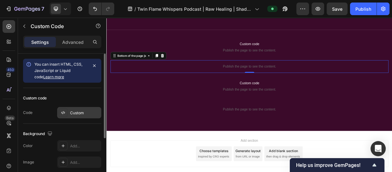
click at [79, 112] on div "Custom" at bounding box center [85, 113] width 30 height 6
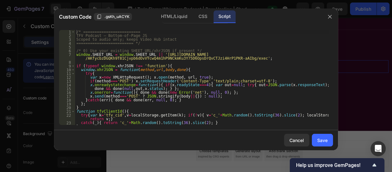
type textarea "window.SHEET_URL = window.SHEET_URL || 'https://script.google.com/macros/s/AKfy…"
click at [235, 59] on div "/* ========================= TFV Podcast — Bottom-of-Page JS Scoped to audio on…" at bounding box center [201, 81] width 253 height 102
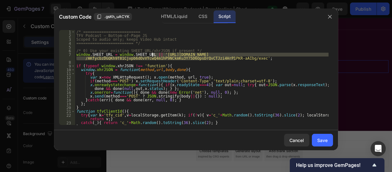
drag, startPoint x: 235, startPoint y: 59, endPoint x: 151, endPoint y: 54, distance: 83.7
click at [151, 54] on div "/* ========================= TFV Podcast — Bottom-of-Page JS Scoped to audio on…" at bounding box center [201, 81] width 253 height 102
click at [331, 18] on icon "button" at bounding box center [329, 16] width 5 height 5
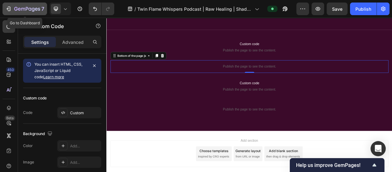
click at [7, 9] on icon "button" at bounding box center [8, 9] width 3 height 2
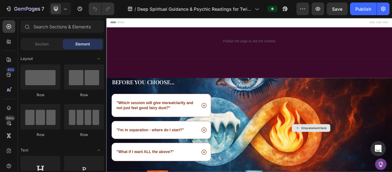
click at [315, 152] on div "Drop element here" at bounding box center [377, 164] width 215 height 132
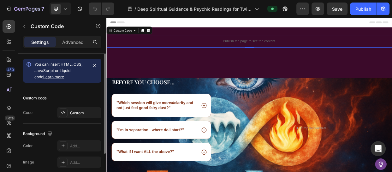
click at [91, 105] on div "Custom code Code Custom" at bounding box center [62, 106] width 78 height 36
click at [76, 119] on div "Custom code Code Custom" at bounding box center [62, 106] width 78 height 36
click at [89, 110] on div "Custom" at bounding box center [85, 113] width 30 height 6
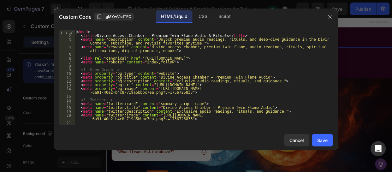
click at [224, 10] on div "Custom Code .gMYwVsdTFO HTML/Liquid CSS Script" at bounding box center [187, 17] width 267 height 16
click at [224, 17] on div "Script" at bounding box center [224, 16] width 22 height 13
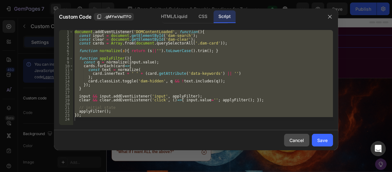
click at [295, 140] on div "Cancel" at bounding box center [296, 140] width 15 height 7
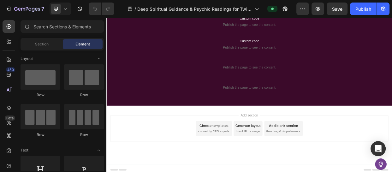
scroll to position [404, 0]
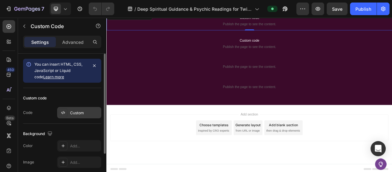
click at [80, 112] on div "Custom" at bounding box center [85, 113] width 30 height 6
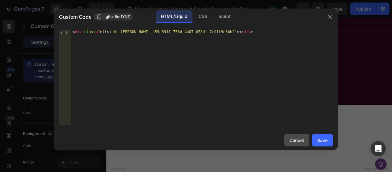
click at [290, 138] on div "Cancel" at bounding box center [296, 140] width 15 height 7
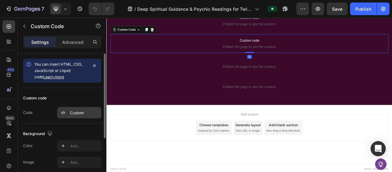
click at [83, 108] on div "Custom" at bounding box center [79, 112] width 44 height 11
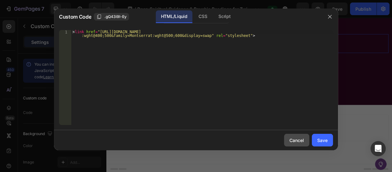
click at [292, 139] on div "Cancel" at bounding box center [296, 140] width 15 height 7
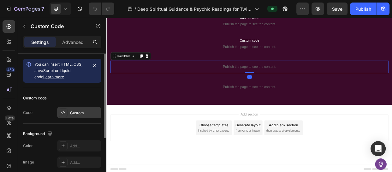
click at [74, 113] on div "Custom" at bounding box center [85, 113] width 30 height 6
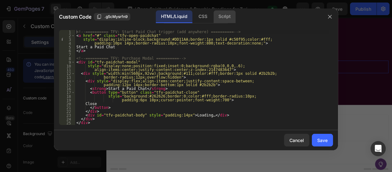
click at [220, 18] on div "Script" at bounding box center [224, 16] width 22 height 13
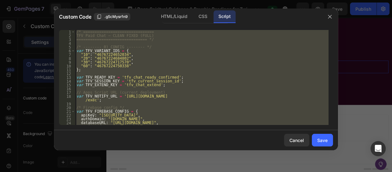
click at [86, 99] on div "/* =============================== TFV Paid Chat — CLEAN FIXED (FULL) =========…" at bounding box center [201, 77] width 253 height 95
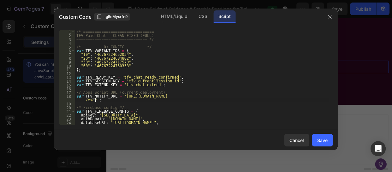
click at [94, 100] on div "/* =============================== TFV Paid Chat — CLEAN FIXED (FULL) =========…" at bounding box center [201, 81] width 253 height 102
click at [93, 101] on div "/* =============================== TFV Paid Chat — CLEAN FIXED (FULL) =========…" at bounding box center [201, 81] width 253 height 102
drag, startPoint x: 93, startPoint y: 101, endPoint x: 119, endPoint y: 97, distance: 25.9
click at [119, 97] on div "/* =============================== TFV Paid Chat — CLEAN FIXED (FULL) =========…" at bounding box center [201, 81] width 253 height 102
paste textarea "ynhy5P29IvGr6Mouo-AXrmbC6aqEFUFjEVliaGgW9C8QRGo957C9dYRzZI410Paq9O"
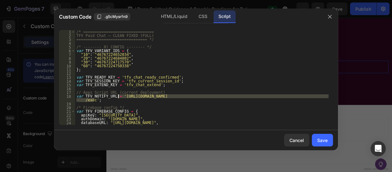
type textarea "var TFV_NOTIFY_URL = '[URL][DOMAIN_NAME]';"
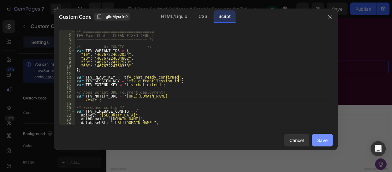
click at [326, 138] on div "Save" at bounding box center [322, 140] width 10 height 7
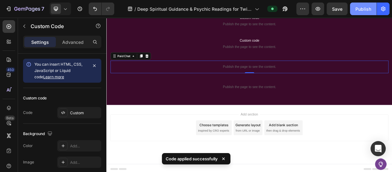
click at [356, 11] on div "Publish" at bounding box center [363, 9] width 16 height 7
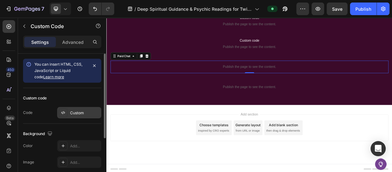
click at [75, 110] on div "Custom" at bounding box center [85, 113] width 30 height 6
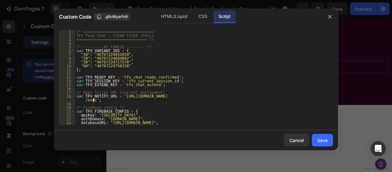
click at [94, 100] on div "/* =============================== TFV Paid Chat — CLEAN FIXED (FULL) =========…" at bounding box center [201, 81] width 253 height 102
drag, startPoint x: 94, startPoint y: 100, endPoint x: 118, endPoint y: 96, distance: 24.7
click at [118, 96] on div "/* =============================== TFV Paid Chat — CLEAN FIXED (FULL) =========…" at bounding box center [201, 81] width 253 height 102
paste textarea "x9riZEelo697X48Swu3Mx_N2Ezr4iH_leTrR0Nyx6CNCCASAGZHJdKG6EyXK8fgQPMFQ"
type textarea "var TFV_NOTIFY_URL = 'https://script.google.com/macros/s/AKfycbx9riZEelo697X48S…"
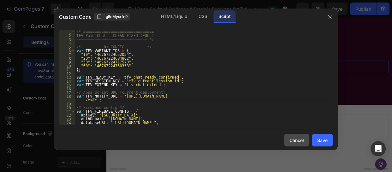
click at [293, 140] on div "Cancel" at bounding box center [296, 140] width 15 height 7
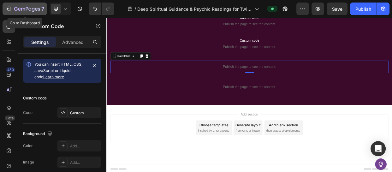
click at [10, 7] on icon "button" at bounding box center [8, 9] width 6 height 6
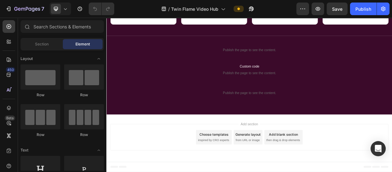
scroll to position [704, 0]
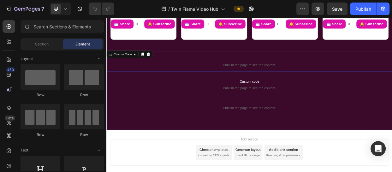
click at [313, 77] on p "Publish the page to see the content." at bounding box center [295, 80] width 378 height 7
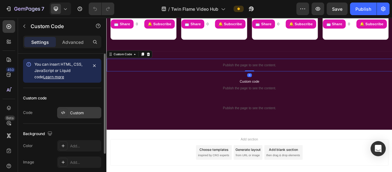
click at [79, 116] on div "Custom" at bounding box center [79, 112] width 44 height 11
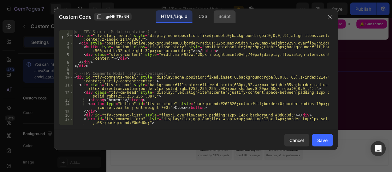
click at [227, 16] on div "Script" at bounding box center [224, 16] width 22 height 13
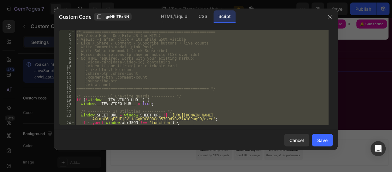
click at [190, 119] on div "/* ========================================================== TFV Video Hub — O…" at bounding box center [201, 77] width 253 height 95
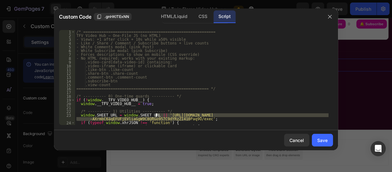
drag, startPoint x: 190, startPoint y: 119, endPoint x: 155, endPoint y: 115, distance: 35.2
click at [155, 115] on div "/* ========================================================== TFV Video Hub — O…" at bounding box center [201, 81] width 253 height 102
paste textarea "x9riZEelo697X48Swu3Mx_N2Ezr4iH_leTrR0Nyx6CNCCASAGZHJdKG6EyXK8fgQPMFQ"
type textarea "window.SHEET_URL = window.SHEET_URL || '[URL][DOMAIN_NAME]';"
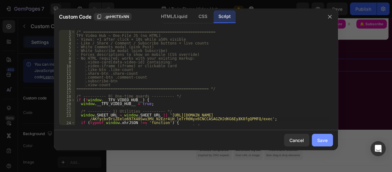
click at [324, 144] on button "Save" at bounding box center [322, 140] width 21 height 13
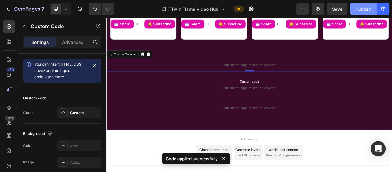
click at [359, 9] on div "Publish" at bounding box center [363, 9] width 16 height 7
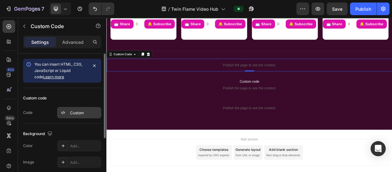
click at [80, 113] on div "Custom" at bounding box center [85, 113] width 30 height 6
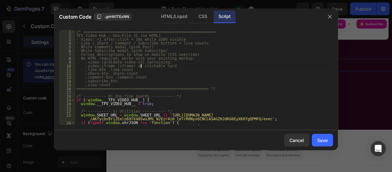
click at [140, 67] on div "/* ========================================================== TFV Video Hub — O…" at bounding box center [201, 81] width 253 height 102
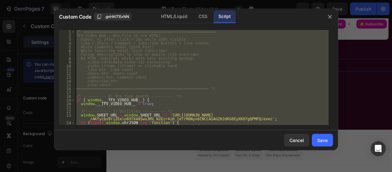
click at [240, 117] on div "/* ========================================================== TFV Video Hub — O…" at bounding box center [201, 77] width 253 height 95
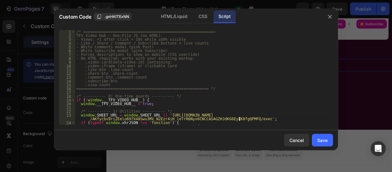
click at [239, 119] on div "/* ========================================================== TFV Video Hub — O…" at bounding box center [201, 81] width 253 height 102
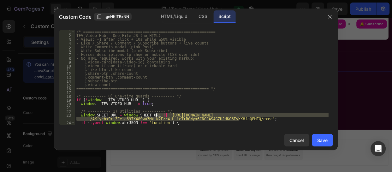
drag, startPoint x: 239, startPoint y: 119, endPoint x: 155, endPoint y: 114, distance: 83.7
click at [155, 114] on div "/* ========================================================== TFV Video Hub — O…" at bounding box center [201, 81] width 253 height 102
paste textarea "zDGQKh9T81Cjvpb6dOvVYcwQ4m1hP9NCkmKu3Y75D6OpsDrQvCTJzi4HrP1PKR-aAIbg"
type textarea "window.SHEET_URL = window.SHEET_URL || 'https://script.google.com/macros/s/AKfy…"
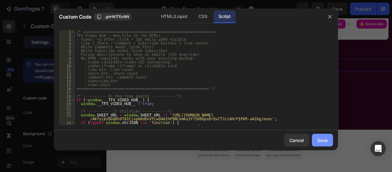
click at [327, 140] on div "Save" at bounding box center [322, 140] width 10 height 7
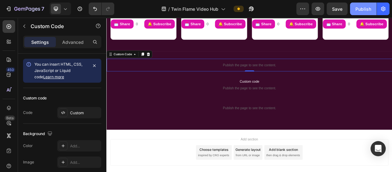
click at [360, 10] on div "Publish" at bounding box center [363, 9] width 16 height 7
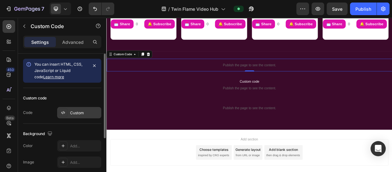
click at [84, 115] on div "Custom" at bounding box center [85, 113] width 30 height 6
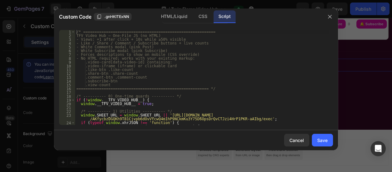
type textarea ".subscribe-btn"
click at [163, 83] on div "/* ========================================================== TFV Video Hub — O…" at bounding box center [201, 81] width 253 height 102
click at [292, 141] on div "Cancel" at bounding box center [296, 140] width 15 height 7
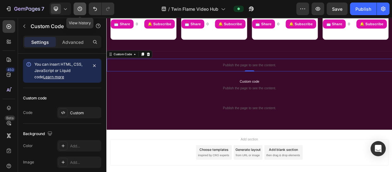
click at [81, 6] on icon "button" at bounding box center [80, 9] width 6 height 6
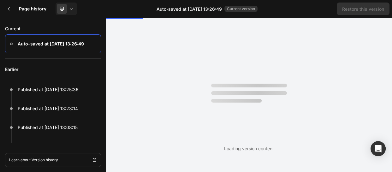
scroll to position [0, 0]
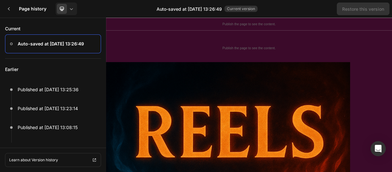
click at [60, 57] on div "Current Auto-saved at Sep 26, 13:26:49" at bounding box center [53, 40] width 106 height 35
click at [64, 66] on p "Earlier" at bounding box center [53, 69] width 96 height 21
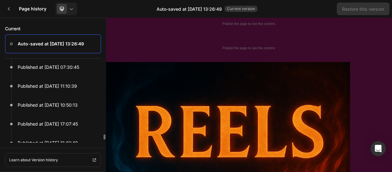
scroll to position [846, 0]
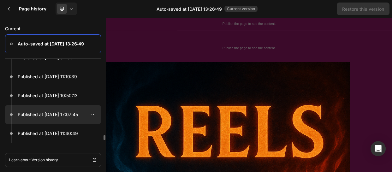
click at [50, 115] on p "Published at Sep 18, 17:07:45" at bounding box center [48, 115] width 60 height 8
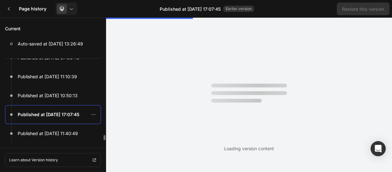
scroll to position [0, 0]
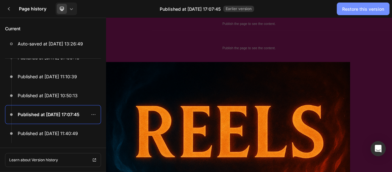
click at [366, 8] on div "Restore this version" at bounding box center [363, 9] width 42 height 7
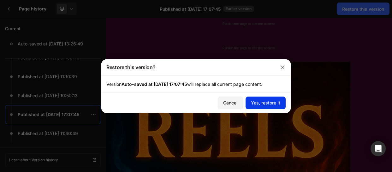
click at [263, 101] on div "Yes, restore it" at bounding box center [265, 102] width 29 height 7
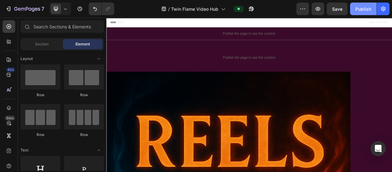
click at [354, 12] on button "Publish" at bounding box center [363, 9] width 26 height 13
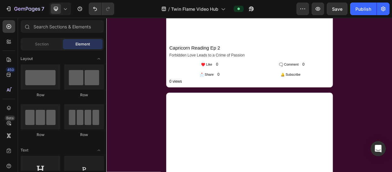
scroll to position [704, 0]
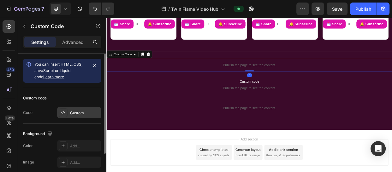
click at [87, 114] on div "Custom" at bounding box center [85, 113] width 30 height 6
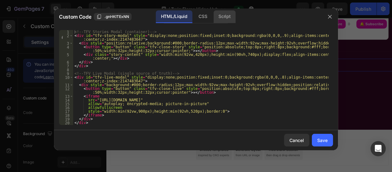
click at [219, 11] on div "Script" at bounding box center [224, 16] width 22 height 13
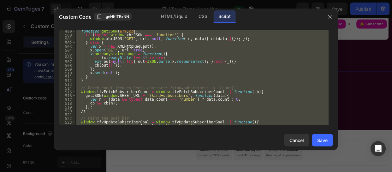
scroll to position [2308, 0]
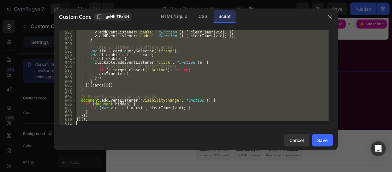
click at [224, 116] on div "v . addEventListener ( 'play' , function ( ) { armTimer ( vid ) ; }) ; v . addE…" at bounding box center [201, 77] width 253 height 95
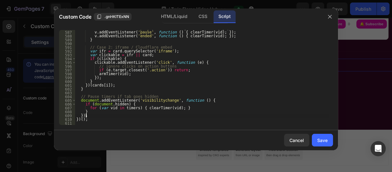
type textarea "})();"
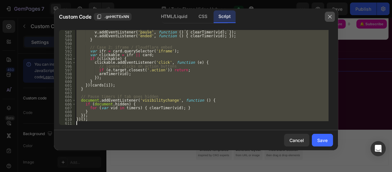
click at [330, 16] on icon "button" at bounding box center [329, 16] width 5 height 5
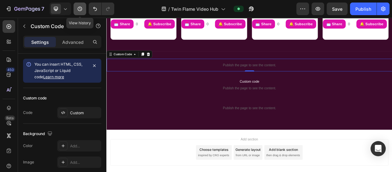
click at [79, 8] on icon "button" at bounding box center [80, 9] width 6 height 6
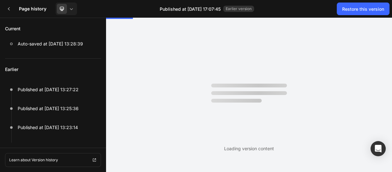
scroll to position [0, 0]
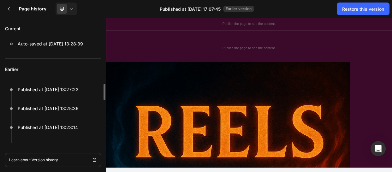
click at [75, 65] on p "Earlier" at bounding box center [53, 69] width 96 height 21
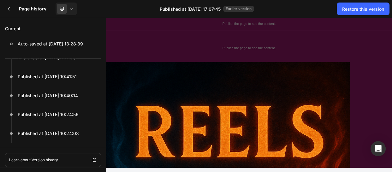
scroll to position [883, 0]
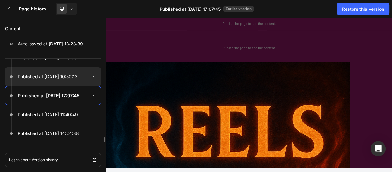
click at [59, 72] on div at bounding box center [53, 76] width 96 height 19
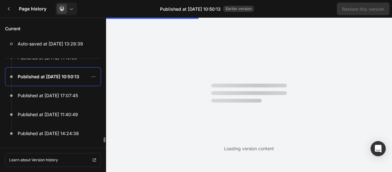
scroll to position [0, 0]
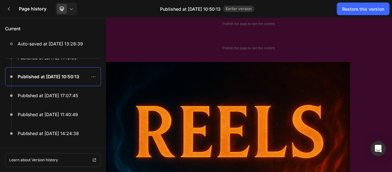
click at [348, 0] on div "Page history Published at Sep 21, 10:50:13 Earlier version Restore this version" at bounding box center [196, 9] width 392 height 18
click at [348, 9] on div "Restore this version" at bounding box center [363, 9] width 42 height 7
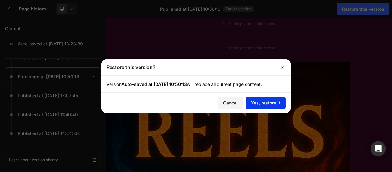
click at [272, 98] on button "Yes, restore it" at bounding box center [265, 103] width 40 height 13
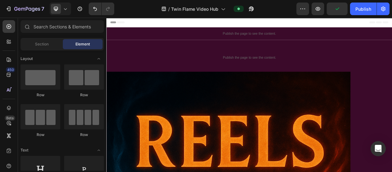
click at [349, 11] on div "Preview Publish" at bounding box center [342, 9] width 93 height 13
click at [358, 9] on div "Publish" at bounding box center [363, 9] width 16 height 7
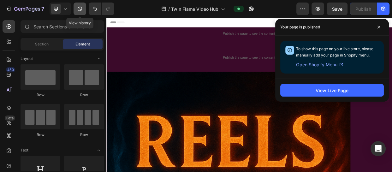
click at [78, 6] on icon "button" at bounding box center [80, 9] width 6 height 6
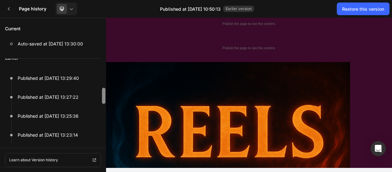
scroll to position [16, 0]
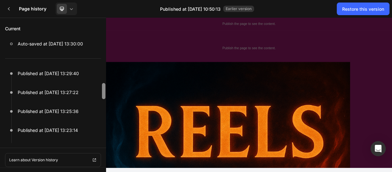
drag, startPoint x: 104, startPoint y: 90, endPoint x: 104, endPoint y: 93, distance: 3.2
click at [104, 93] on div at bounding box center [103, 91] width 3 height 16
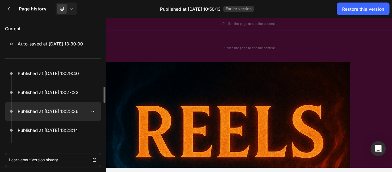
click at [47, 110] on p "Published at Sep 26, 13:25:36" at bounding box center [48, 112] width 61 height 8
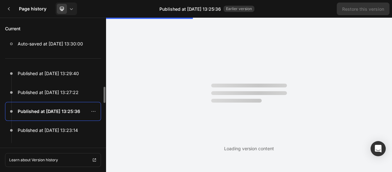
scroll to position [0, 0]
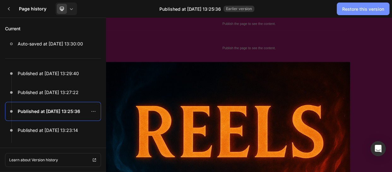
click at [346, 9] on div "Restore this version" at bounding box center [363, 9] width 42 height 7
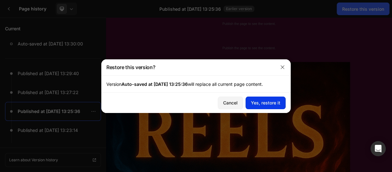
click at [267, 101] on div "Yes, restore it" at bounding box center [265, 102] width 29 height 7
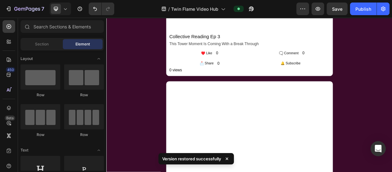
scroll to position [704, 0]
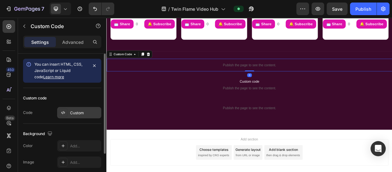
click at [85, 116] on div "Custom" at bounding box center [79, 112] width 44 height 11
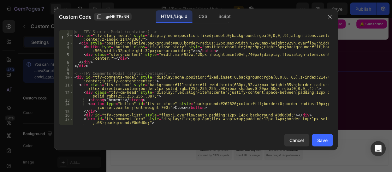
type textarea "<div class="story-content" style="width:min(92vw,420px);height:min(90vh,740px);…"
click at [134, 53] on div "<!-- TFV Stories Modal (container) --> < div id = "tfv-story-modal" style = "di…" at bounding box center [200, 83] width 255 height 106
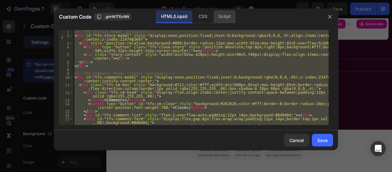
click at [221, 19] on div "Script" at bounding box center [224, 16] width 22 height 13
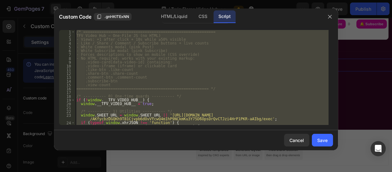
click at [147, 103] on div "/* ========================================================== TFV Video Hub — O…" at bounding box center [201, 77] width 253 height 95
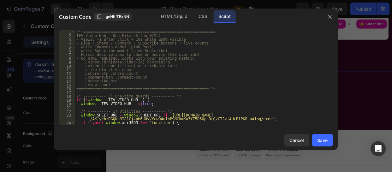
type textarea "} /* ===== END TFV VIDEO HUB JS ===== */"
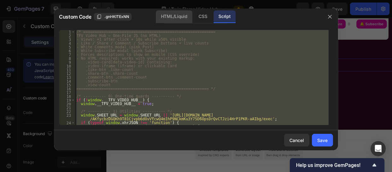
click at [165, 15] on div "HTML/Liquid" at bounding box center [174, 16] width 36 height 13
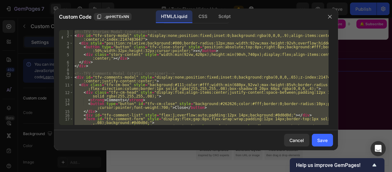
click at [116, 87] on div "<!-- TFV Stories Modal (container) --> < div id = "tfv-story-modal" style = "di…" at bounding box center [200, 77] width 255 height 95
type textarea "<div class="tfv-cm-box" style="background:#111;color:#fff;width:min(680px,92vw)…"
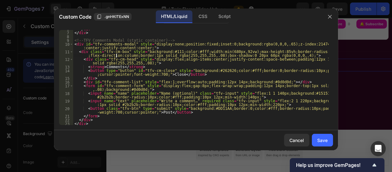
scroll to position [151, 0]
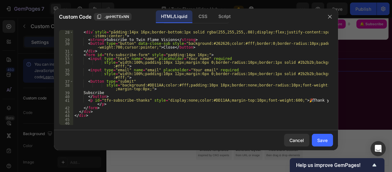
click at [73, 120] on div "45" at bounding box center [66, 119] width 14 height 4
click at [74, 120] on div "< div style = "background:#111;color:#fff;width:min(520px,92vw);border-radius:1…" at bounding box center [200, 76] width 255 height 106
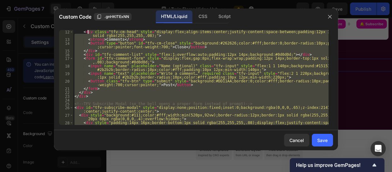
scroll to position [0, 0]
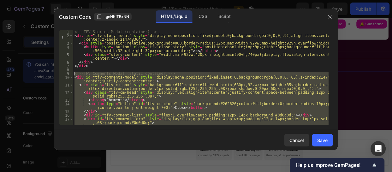
drag, startPoint x: 89, startPoint y: 104, endPoint x: 69, endPoint y: 73, distance: 36.7
click at [69, 73] on div "1 2 3 4 5 6 7 8 9 10 11 12 13 14 15 16 17 18 <!-- TFV Stories Modal (container)…" at bounding box center [196, 77] width 274 height 95
type textarea "<!-- TFV Comments Modal (static container) --> <div id="tfv-comments-modal" sty…"
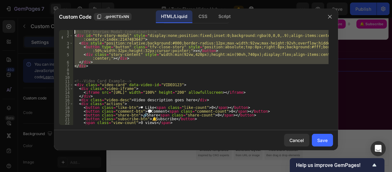
drag, startPoint x: 87, startPoint y: 68, endPoint x: 72, endPoint y: 24, distance: 46.7
click at [72, 24] on div "Custom Code .gnHKITExNN HTML/Liquid CSS Script 1 2 3 4 5 6 7 8 9 10 11 12 13 14…" at bounding box center [196, 80] width 284 height 142
type textarea "<!-- TFV Stories Modal (container) --> <div id="tfv-story-modal" style="display…"
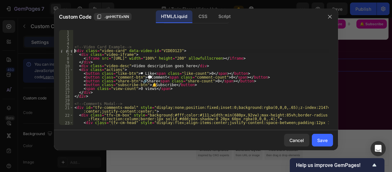
click at [73, 49] on div "<!-- Video Card Example --> < div class = "video-card" data-video-id = "VIDEO12…" at bounding box center [200, 81] width 255 height 102
click at [73, 46] on div "<!-- Video Card Example --> < div class = "video-card" data-video-id = "VIDEO12…" at bounding box center [200, 81] width 255 height 102
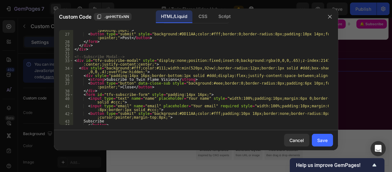
scroll to position [143, 0]
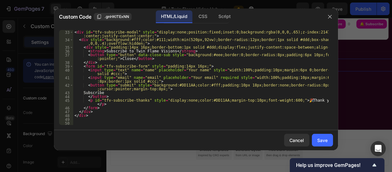
type textarea "<!-- Video Card Example -->"
click at [77, 125] on div "<!-- Video Card Example --> 32 33 34 35 36 37 38 39 40 41 42 43 44 45 46 47 48 …" at bounding box center [196, 77] width 284 height 105
click at [76, 119] on div "<!-- Subscribe Modal --> < div id = "tfv-subscribe-modal" style = "display:none…" at bounding box center [200, 77] width 255 height 102
click at [76, 123] on div "<!-- Subscribe Modal --> < div id = "tfv-subscribe-modal" style = "display:none…" at bounding box center [200, 77] width 255 height 102
paste textarea "</div>"
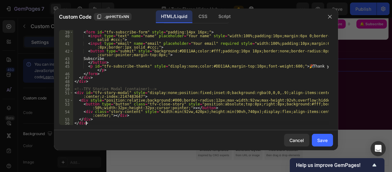
scroll to position [177, 0]
click at [230, 13] on div "Script" at bounding box center [224, 16] width 22 height 13
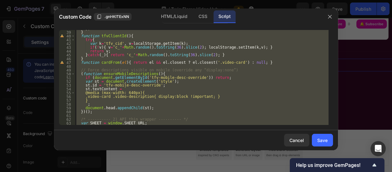
type textarea "} /* ===== END TFV VIDEO HUB JS ===== */"
click at [165, 65] on div "} ; } function tfvClientId ( ) { try { var k = 'tfv_cid' , v = localStorage . g…" at bounding box center [201, 77] width 253 height 95
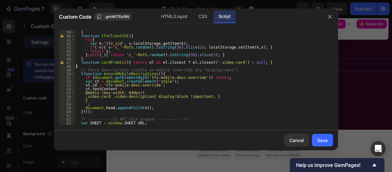
type textarea "} /* ===== END TFV VIDEO HUB JS ===== */"
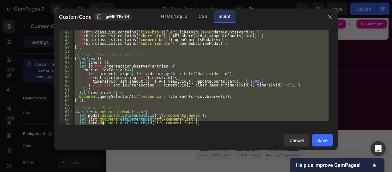
scroll to position [189, 0]
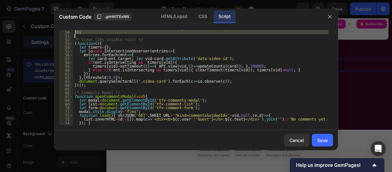
drag, startPoint x: 74, startPoint y: 45, endPoint x: 110, endPoint y: 34, distance: 37.6
click at [110, 34] on div "if ( btn . classList . contains ( 'subscribe-btn' )) openSubscribeModal ( ) ; }…" at bounding box center [200, 77] width 255 height 102
type textarea "});"
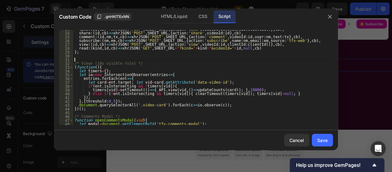
scroll to position [234, 0]
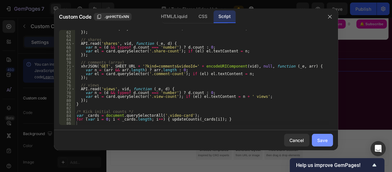
click at [319, 139] on div "Save" at bounding box center [322, 140] width 10 height 7
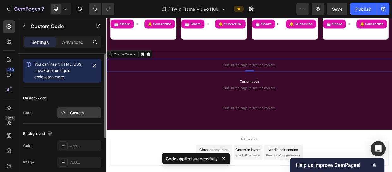
click at [88, 115] on div "Custom" at bounding box center [85, 113] width 30 height 6
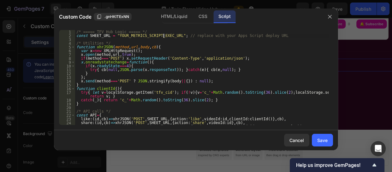
click at [164, 35] on div "/* ===== TFV Hub Logic ===== */ const SHEET_URL = "YOUR_METRICS_SCRIPT_EXEC_URL…" at bounding box center [201, 81] width 253 height 102
click at [165, 38] on div "/* ===== TFV Hub Logic ===== */ const SHEET_URL = "YOUR_METRICS_SCRIPT_EXEC_URL…" at bounding box center [201, 81] width 253 height 102
drag, startPoint x: 165, startPoint y: 38, endPoint x: 112, endPoint y: 37, distance: 53.0
click at [112, 37] on div "/* ===== TFV Hub Logic ===== */ const SHEET_URL = "YOUR_METRICS_SCRIPT_EXEC_URL…" at bounding box center [201, 81] width 253 height 102
paste textarea "https://script.google.com/macros/s/AKfycbx9riZEelo697X48Swu3Mx_N2Ezr4iH_leTrR0N…"
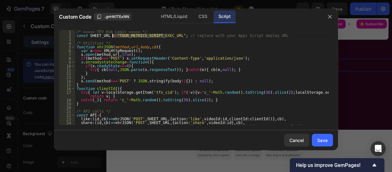
type textarea "const SHEET_URL = "https://script.google.com/macros/s/AKfycbx9riZEelo697X48Swu3…"
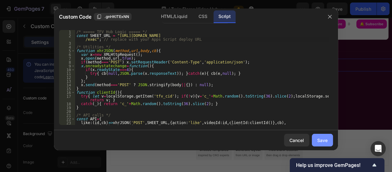
click at [322, 141] on div "Save" at bounding box center [322, 140] width 10 height 7
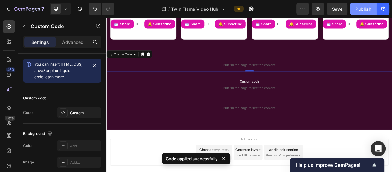
click at [360, 7] on div "Publish" at bounding box center [363, 9] width 16 height 7
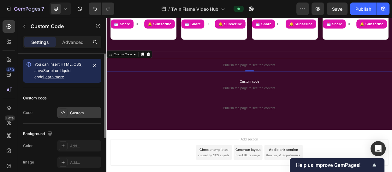
click at [79, 112] on div "Custom" at bounding box center [85, 113] width 30 height 6
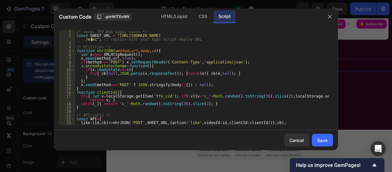
click at [92, 40] on div "/* ===== TFV Hub Logic ===== */ const SHEET_URL = "https://script.google.com/ma…" at bounding box center [201, 81] width 253 height 102
click at [93, 40] on div "/* ===== TFV Hub Logic ===== */ const SHEET_URL = "https://script.google.com/ma…" at bounding box center [201, 81] width 253 height 102
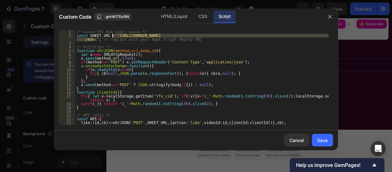
drag, startPoint x: 93, startPoint y: 40, endPoint x: 112, endPoint y: 36, distance: 19.4
click at [112, 36] on div "/* ===== TFV Hub Logic ===== */ const SHEET_URL = "https://script.google.com/ma…" at bounding box center [201, 81] width 253 height 102
paste textarea "zDGQKh9T81Cjvpb6dOvVYcwQ4m1hP9NCkmKu3Y75D6OpsDrQvCTJzi4HrP1PKR-aAIbg"
type textarea "const SHEET_URL = "https://script.google.com/macros/s/AKfycbzDGQKh9T81Cjvpb6dOv…"
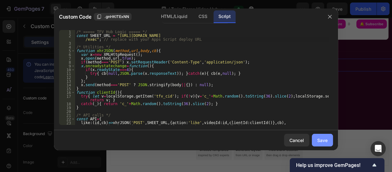
click at [321, 138] on div "Save" at bounding box center [322, 140] width 10 height 7
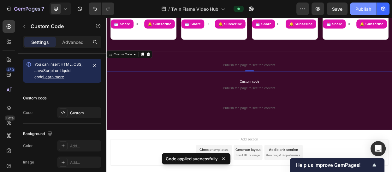
click at [364, 6] on div "Publish" at bounding box center [363, 9] width 16 height 7
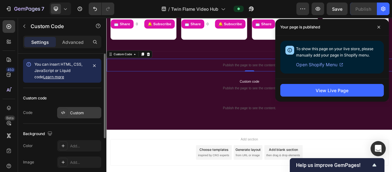
click at [75, 111] on div "Custom" at bounding box center [85, 113] width 30 height 6
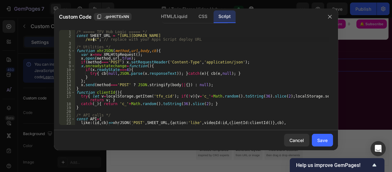
click at [92, 41] on div "/* ===== TFV Hub Logic ===== */ const SHEET_URL = "https://script.google.com/ma…" at bounding box center [201, 81] width 253 height 102
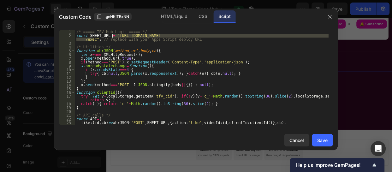
drag, startPoint x: 92, startPoint y: 41, endPoint x: 112, endPoint y: 37, distance: 19.6
click at [112, 37] on div "/* ===== TFV Hub Logic ===== */ const SHEET_URL = "https://script.google.com/ma…" at bounding box center [201, 81] width 253 height 102
paste textarea "x9riZEelo697X48Swu3Mx_N2Ezr4iH_leTrR0Nyx6CNCCASAGZHJdKG6EyXK8fgQPMFQ"
type textarea "const SHEET_URL = "https://script.google.com/macros/s/AKfycbx9riZEelo697X48Swu3…"
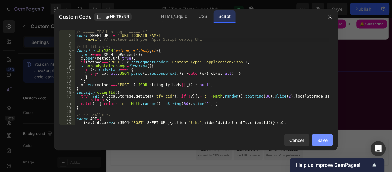
click at [318, 137] on div "Save" at bounding box center [322, 140] width 10 height 7
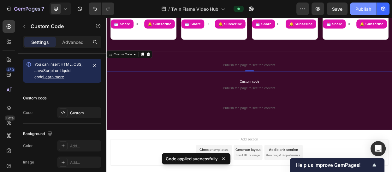
click at [363, 10] on div "Publish" at bounding box center [363, 9] width 16 height 7
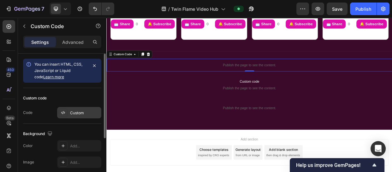
click at [81, 112] on div "Custom" at bounding box center [85, 113] width 30 height 6
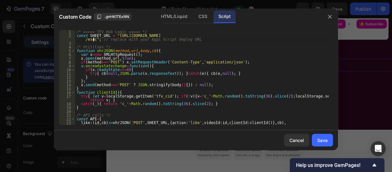
click at [92, 39] on div "/* ===== TFV Hub Logic ===== */ const SHEET_URL = "https://script.google.com/ma…" at bounding box center [201, 81] width 253 height 102
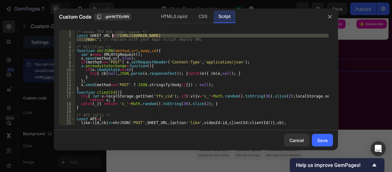
drag, startPoint x: 92, startPoint y: 39, endPoint x: 112, endPoint y: 37, distance: 19.4
click at [112, 37] on div "/* ===== TFV Hub Logic ===== */ const SHEET_URL = "https://script.google.com/ma…" at bounding box center [201, 81] width 253 height 102
paste textarea "yZOyc2K0kQJSoqGqWlgmW9DNOflfZgSem9oxro6NIcnmwA7_YUNiAWFKto9LRb8OoQUw"
type textarea "const SHEET_URL = "https://script.google.com/macros/s/AKfycbyZOyc2K0kQJSoqGqWlg…"
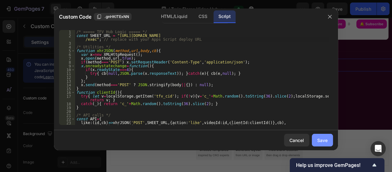
click at [322, 138] on div "Save" at bounding box center [322, 140] width 10 height 7
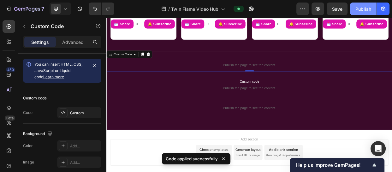
click at [356, 7] on div "Publish" at bounding box center [363, 9] width 16 height 7
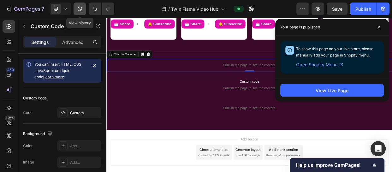
click at [82, 12] on button "button" at bounding box center [79, 9] width 13 height 13
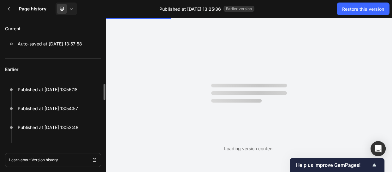
click at [70, 60] on p "Earlier" at bounding box center [53, 69] width 96 height 21
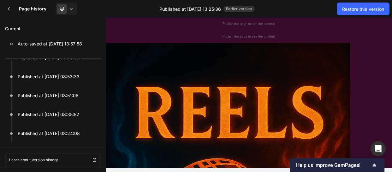
scroll to position [883, 0]
click at [104, 142] on div at bounding box center [103, 139] width 3 height 5
click at [10, 8] on icon at bounding box center [8, 8] width 5 height 5
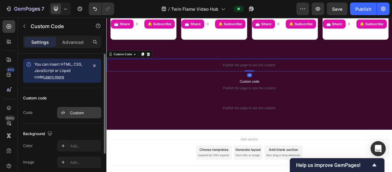
click at [75, 114] on div "Custom" at bounding box center [85, 113] width 30 height 6
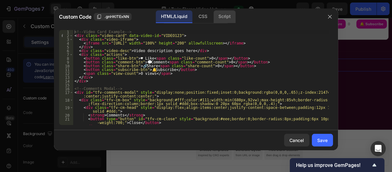
click at [218, 17] on div "Script" at bounding box center [224, 16] width 22 height 13
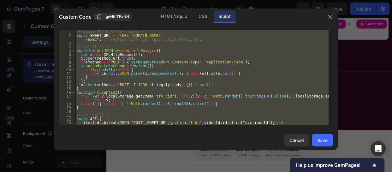
click at [156, 59] on div "/* ===== TFV Hub Logic ===== */ const SHEET_URL = "https://script.google.com/ma…" at bounding box center [201, 77] width 253 height 95
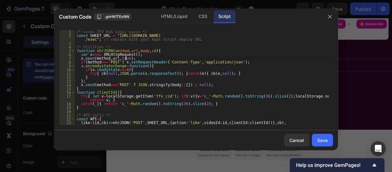
type textarea "}"
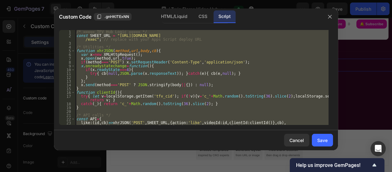
paste textarea
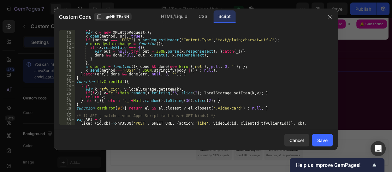
scroll to position [0, 0]
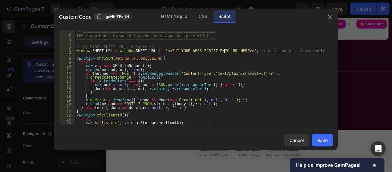
click at [224, 52] on div "/* ========================================================== TFV Video Hub — C…" at bounding box center [201, 81] width 253 height 102
drag, startPoint x: 224, startPoint y: 51, endPoint x: 151, endPoint y: 51, distance: 72.9
click at [151, 51] on div "/* ========================================================== TFV Video Hub — C…" at bounding box center [201, 81] width 253 height 102
paste textarea "https://script.google.com/macros/s/AKfycbyZOyc2K0kQJSoqGqWlgmW9DNOflfZgSem9oxro…"
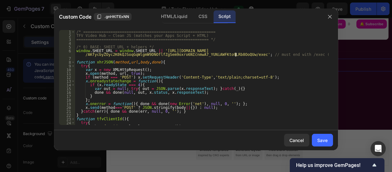
type textarea "window.SHEET_URL = window.SHEET_URL || 'https://script.google.com/macros/s/AKfy…"
click at [320, 138] on div "Save" at bounding box center [322, 140] width 10 height 7
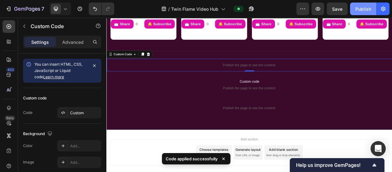
click at [360, 8] on div "Publish" at bounding box center [363, 9] width 16 height 7
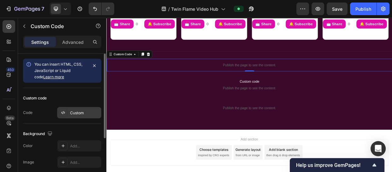
click at [76, 114] on div "Custom" at bounding box center [85, 113] width 30 height 6
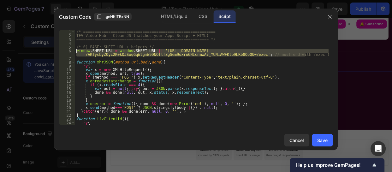
drag, startPoint x: 305, startPoint y: 56, endPoint x: 75, endPoint y: 52, distance: 229.9
click at [75, 52] on div "window.SHEET_URL = window.SHEET_URL || 'https://script.google.com/macros/s/AKfy…" at bounding box center [196, 77] width 274 height 95
paste textarea "'https://script.google.com/macros/s/AKfycbxdGan54l2_c8c0583VjuaWDpF9yJLYwdoBLXG…"
type textarea "window.SHEET_URL = '[URL][DOMAIN_NAME]';"
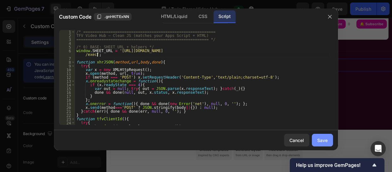
click at [327, 137] on div "Save" at bounding box center [322, 140] width 10 height 7
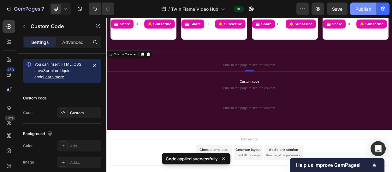
click at [358, 6] on div "Publish" at bounding box center [363, 9] width 16 height 7
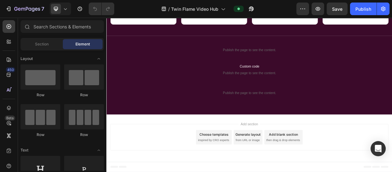
scroll to position [704, 0]
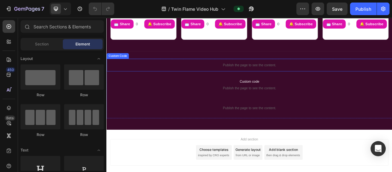
click at [292, 77] on p "Publish the page to see the content." at bounding box center [295, 80] width 378 height 7
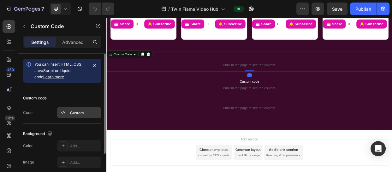
click at [73, 113] on div "Custom" at bounding box center [85, 113] width 30 height 6
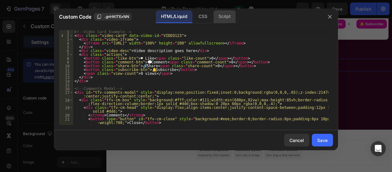
click at [222, 18] on div "Script" at bounding box center [224, 16] width 22 height 13
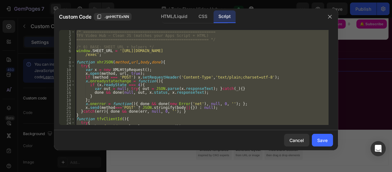
click at [93, 54] on div "/* ========================================================== TFV Video Hub — C…" at bounding box center [201, 77] width 253 height 95
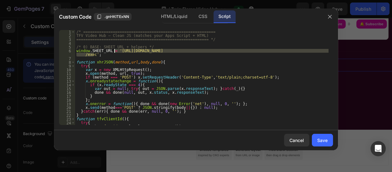
drag, startPoint x: 93, startPoint y: 54, endPoint x: 114, endPoint y: 51, distance: 20.7
click at [114, 51] on div "/* ========================================================== TFV Video Hub — C…" at bounding box center [201, 81] width 253 height 102
paste textarea "wnXsOfnu0JGmJ9MaTo2WG_1SWEsBRcjEoLgO0aONei03KeI6yHeR0n8Y11Ompuw2eZmA"
type textarea "window.SHEET_URL = '[URL][DOMAIN_NAME]';"
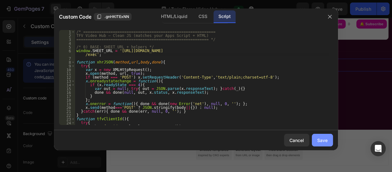
click at [322, 137] on div "Save" at bounding box center [322, 140] width 10 height 7
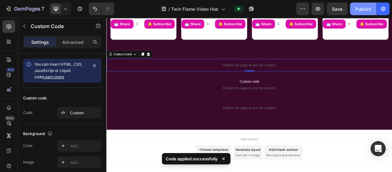
click at [361, 3] on button "Publish" at bounding box center [363, 9] width 26 height 13
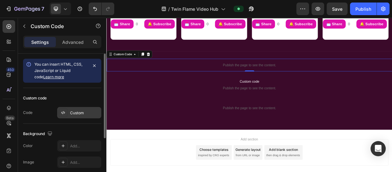
click at [81, 114] on div "Custom" at bounding box center [85, 113] width 30 height 6
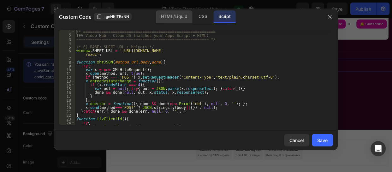
click at [164, 18] on div "HTML/Liquid" at bounding box center [174, 16] width 36 height 13
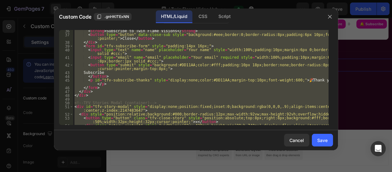
scroll to position [177, 0]
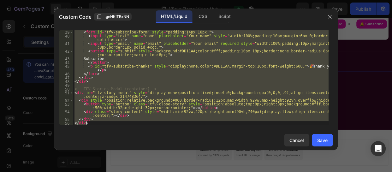
click at [147, 105] on div "</ div > < form id = "tfv-subscribe-form" style = "padding:14px 16px;" > < inpu…" at bounding box center [200, 77] width 255 height 95
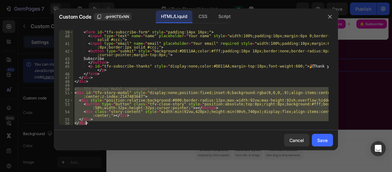
drag, startPoint x: 73, startPoint y: 91, endPoint x: 106, endPoint y: 128, distance: 49.4
click at [106, 128] on div "<button type="button" class="tfv-close-story" style="position:absolute;top:8px;…" at bounding box center [196, 77] width 284 height 105
type textarea "</div> </div>"
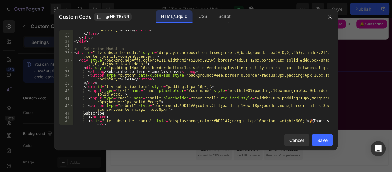
scroll to position [118, 0]
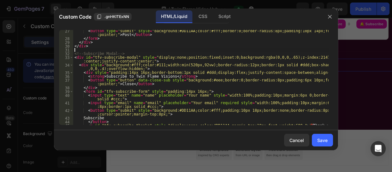
click at [88, 49] on div "< button type = "submit" style = "background:#DD11AA;color:#fff;border:0;border…" at bounding box center [200, 84] width 255 height 110
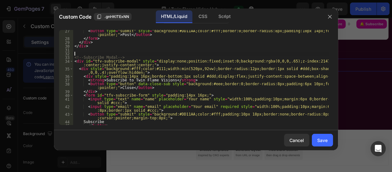
paste textarea "</div>"
type textarea "</div>"
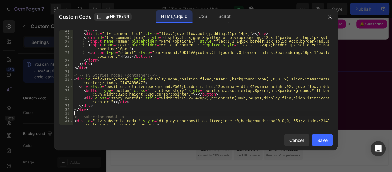
scroll to position [98, 0]
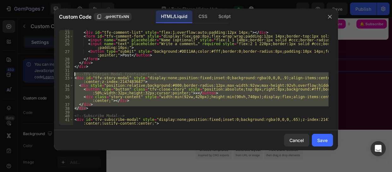
drag, startPoint x: 87, startPoint y: 110, endPoint x: 73, endPoint y: 74, distance: 38.5
click at [73, 74] on div "22 23 24 25 26 27 28 29 30 31 32 33 34 35 36 37 38 39 40 41 42 43 </ div > < di…" at bounding box center [196, 77] width 274 height 95
type textarea "<!-- TFV Stories Modal (container) --> <div id="tfv-story-modal" style="display…"
type textarea "\"
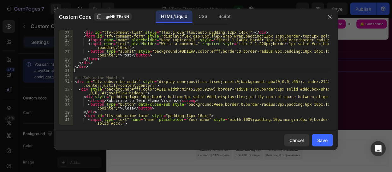
type textarea "</div>"
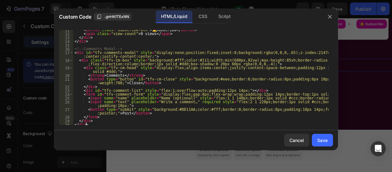
scroll to position [34, 0]
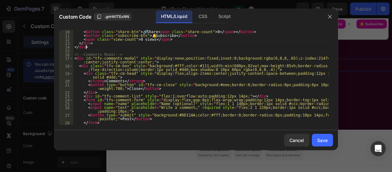
click at [94, 48] on div "< button class = "share-btn" > 🔗 Share < span class = "share-count" > 0 </ span…" at bounding box center [200, 81] width 255 height 102
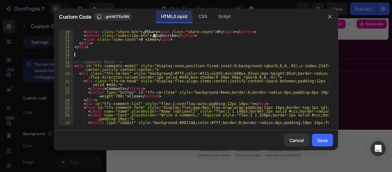
paste textarea "</div>"
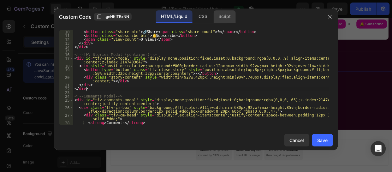
click at [220, 15] on div "Script" at bounding box center [224, 16] width 22 height 13
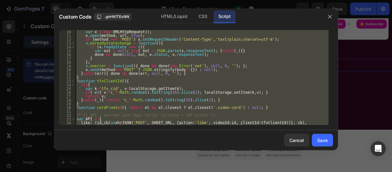
scroll to position [38, 0]
click at [236, 80] on div "var x = new XMLHttpRequest ( ) ; x . open ( method , url , true ) ; if ( method…" at bounding box center [201, 77] width 253 height 95
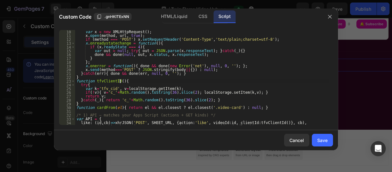
type textarea "})();"
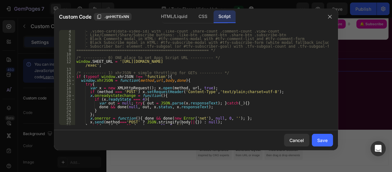
scroll to position [0, 0]
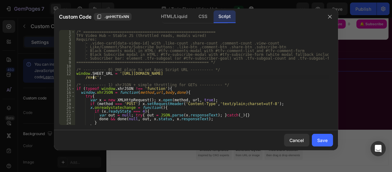
click at [92, 78] on div "/* ========================================================== TFV Video Hub – S…" at bounding box center [201, 81] width 253 height 102
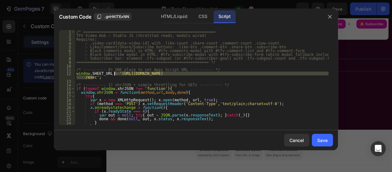
drag, startPoint x: 92, startPoint y: 78, endPoint x: 113, endPoint y: 73, distance: 21.2
click at [113, 73] on div "/* ========================================================== TFV Video Hub – S…" at bounding box center [201, 81] width 253 height 102
paste textarea "wnXsOfnu0JGmJ9MaTo2WG_1SWEsBRcjEoLgO0aONei03KeI6yHeR0n8Y11Ompuw2eZmA"
type textarea "window.SHEET_URL = '[URL][DOMAIN_NAME]';"
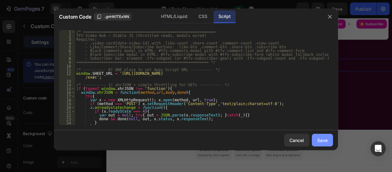
click at [323, 137] on div "Save" at bounding box center [322, 140] width 10 height 7
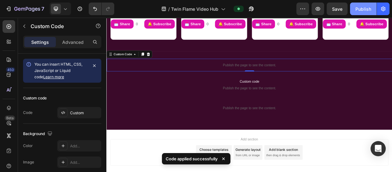
click at [367, 10] on div "Publish" at bounding box center [363, 9] width 16 height 7
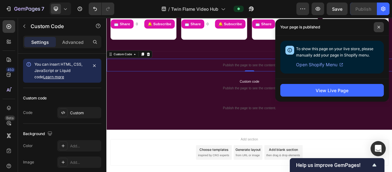
click at [378, 28] on icon at bounding box center [378, 27] width 3 height 3
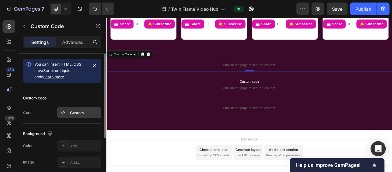
click at [82, 112] on div "Custom" at bounding box center [85, 113] width 30 height 6
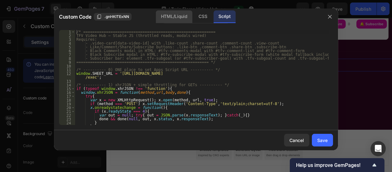
click at [177, 15] on div "HTML/Liquid" at bounding box center [174, 16] width 36 height 13
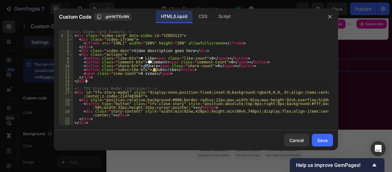
click at [86, 79] on div "<!-- Video Card Example --> < div class = "video-card" data-video-id = "VIDEO12…" at bounding box center [200, 81] width 255 height 102
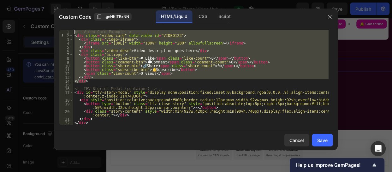
drag, startPoint x: 87, startPoint y: 82, endPoint x: 71, endPoint y: 28, distance: 56.2
click at [71, 28] on div "</div> 1 2 3 4 5 6 7 8 9 10 11 12 13 14 15 16 17 18 19 20 21 22 23 24 <!-- Vide…" at bounding box center [196, 77] width 284 height 105
type textarea "<!-- Video Card Example --> <div class="video-card" data-video-id="VIDEO123">"
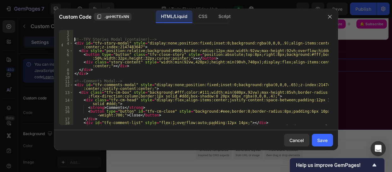
click at [74, 39] on div "<!-- TFV Stories Modal (container) --> < div id = "tfv-story-modal" style = "di…" at bounding box center [200, 81] width 255 height 102
type textarea "<!-- TFV Stories Modal (container) -->"
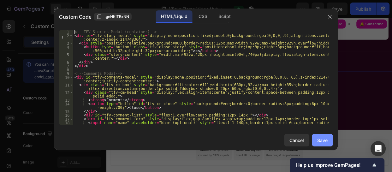
click at [324, 143] on div "Save" at bounding box center [322, 140] width 10 height 7
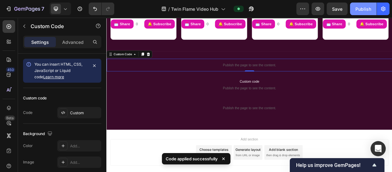
click at [359, 7] on div "Publish" at bounding box center [363, 9] width 16 height 7
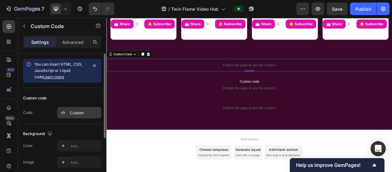
click at [78, 113] on div "Custom" at bounding box center [85, 113] width 30 height 6
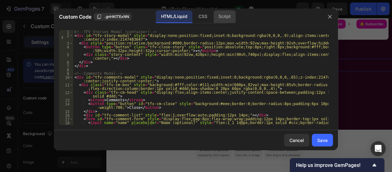
click at [221, 18] on div "Script" at bounding box center [224, 16] width 22 height 13
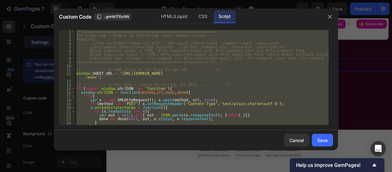
click at [263, 96] on div "/* ========================================================== TFV Video Hub – S…" at bounding box center [201, 77] width 253 height 95
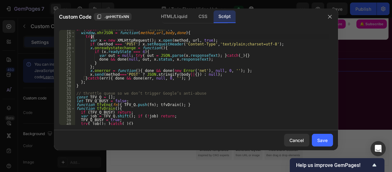
scroll to position [57, 0]
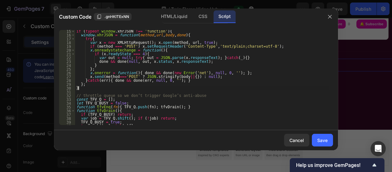
click at [83, 89] on div "if ( typeof window . xhrJSON !== 'function' ) { window . xhrJSON = function ( m…" at bounding box center [201, 80] width 253 height 102
type textarea "}"
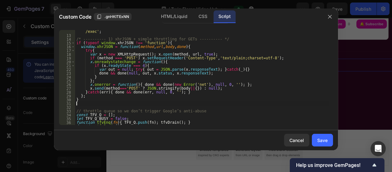
scroll to position [46, 0]
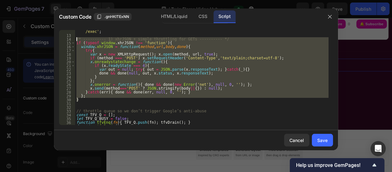
drag, startPoint x: 79, startPoint y: 100, endPoint x: 75, endPoint y: 39, distance: 61.3
click at [75, 39] on div "12 13 14 15 16 17 18 19 20 21 22 23 24 25 26 27 28 29 30 31 32 33 34 35 36 37 3…" at bounding box center [196, 77] width 274 height 95
type textarea "/* ---------- 1) xhrJSON + simple throttling for GETs ---------- */ if (typeof …"
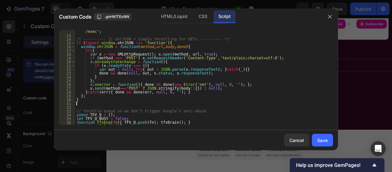
click at [80, 104] on div "window . SHEET_URL = '[URL][DOMAIN_NAME] /exec' ; /* ---------- 1) xhrJSON + si…" at bounding box center [201, 79] width 253 height 106
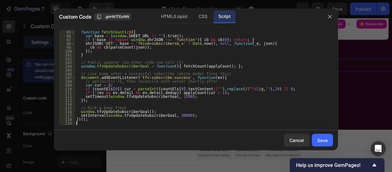
scroll to position [359, 0]
click at [324, 137] on div "Save" at bounding box center [322, 140] width 10 height 7
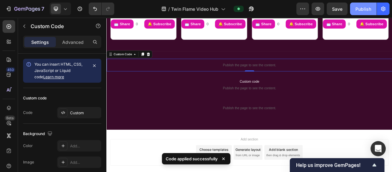
click at [362, 9] on div "Publish" at bounding box center [363, 9] width 16 height 7
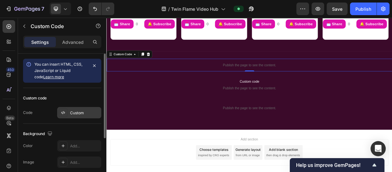
click at [76, 108] on div "Custom" at bounding box center [79, 112] width 44 height 11
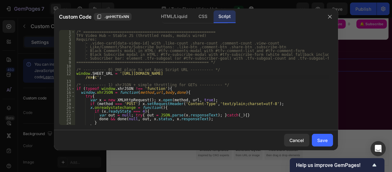
click at [93, 77] on div "/* ========================================================== TFV Video Hub – S…" at bounding box center [201, 81] width 253 height 102
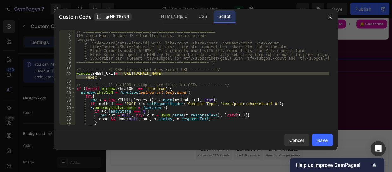
drag, startPoint x: 93, startPoint y: 77, endPoint x: 114, endPoint y: 74, distance: 21.0
click at [114, 74] on div "/* ========================================================== TFV Video Hub – S…" at bounding box center [201, 81] width 253 height 102
paste textarea "xN9nhHl28InhasfIUsPruDUqQRD_yk_xHo6d0CiB2livKKVWHq8Bars_R4Od-Bebo3aw"
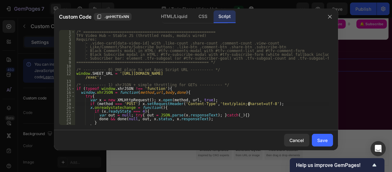
click at [279, 103] on div "/* ========================================================== TFV Video Hub – S…" at bounding box center [201, 81] width 253 height 102
type textarea "if (method === 'POST') x.setRequestHeader('Content-Type','text/plain;charset=ut…"
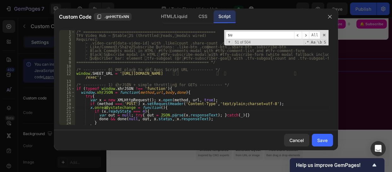
scroll to position [77, 0]
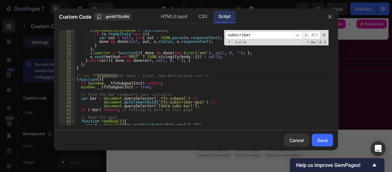
type input "subscriber"
click at [307, 34] on span "​" at bounding box center [306, 35] width 8 height 8
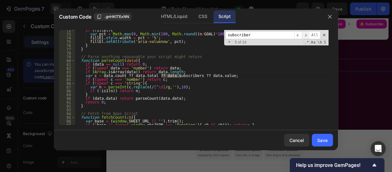
click at [307, 34] on span "​" at bounding box center [306, 35] width 8 height 8
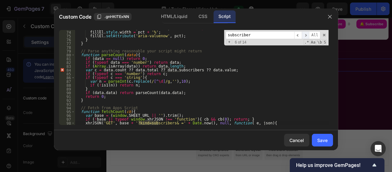
click at [307, 34] on span "​" at bounding box center [306, 35] width 8 height 8
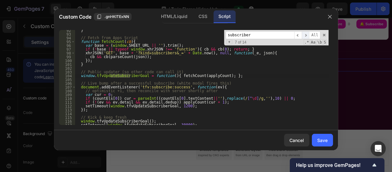
click at [307, 34] on span "​" at bounding box center [306, 35] width 8 height 8
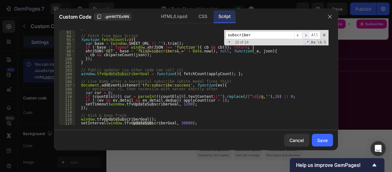
click at [307, 34] on span "​" at bounding box center [306, 35] width 8 height 8
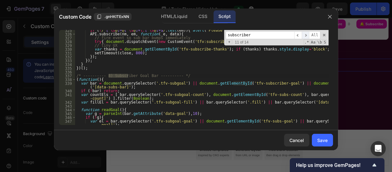
scroll to position [1250, 0]
click at [307, 34] on span "​" at bounding box center [306, 35] width 8 height 8
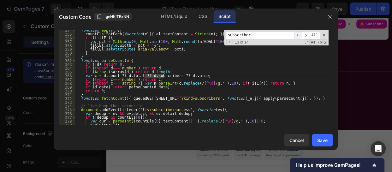
click at [297, 34] on span "​" at bounding box center [298, 35] width 8 height 8
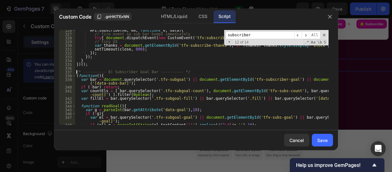
click at [75, 73] on div "API . subscribe ( nm , em , function ( _e , data ) { // fire event so sub bar b…" at bounding box center [201, 79] width 253 height 102
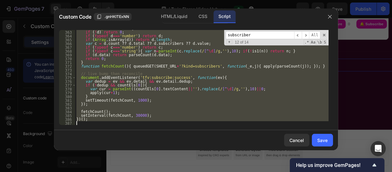
scroll to position [1403, 0]
drag, startPoint x: 75, startPoint y: 73, endPoint x: 164, endPoint y: 125, distance: 103.2
click at [164, 125] on div "/* ---------- 8) Subscriber Goal Bar ---------- */ 362 363 364 365 366 367 368 …" at bounding box center [196, 77] width 284 height 105
type textarea "})();"
paste textarea
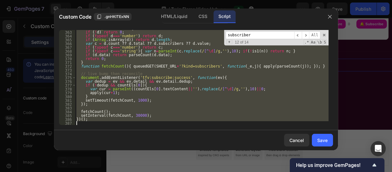
scroll to position [1453, 0]
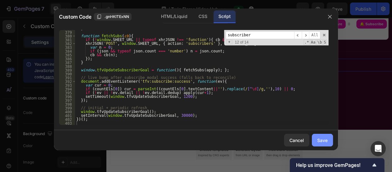
click at [319, 138] on div "Save" at bounding box center [322, 140] width 10 height 7
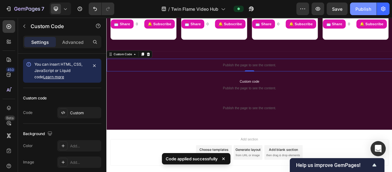
click at [360, 8] on div "Publish" at bounding box center [363, 9] width 16 height 7
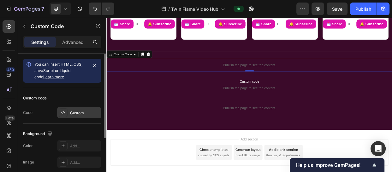
click at [78, 111] on div "Custom" at bounding box center [85, 113] width 30 height 6
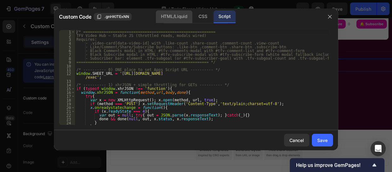
click at [176, 15] on div "HTML/Liquid" at bounding box center [174, 16] width 36 height 13
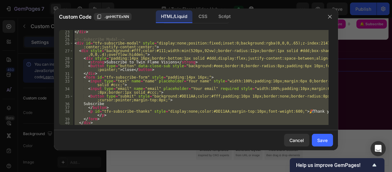
scroll to position [125, 0]
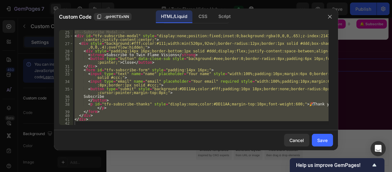
type textarea "</div>"
click at [88, 121] on div "<!-- Subscribe Modal --> < div id = "tfv-subscribe-modal" style = "display:none…" at bounding box center [200, 77] width 255 height 95
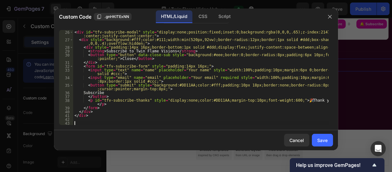
scroll to position [128, 0]
paste textarea "</div>"
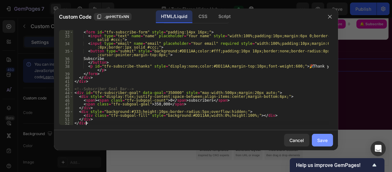
type textarea "</div>"
click at [325, 137] on div "Save" at bounding box center [322, 140] width 10 height 7
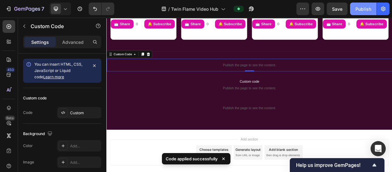
click at [359, 4] on button "Publish" at bounding box center [363, 9] width 26 height 13
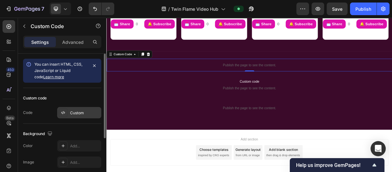
click at [80, 115] on div "Custom" at bounding box center [85, 113] width 30 height 6
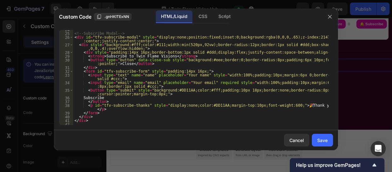
scroll to position [120, 0]
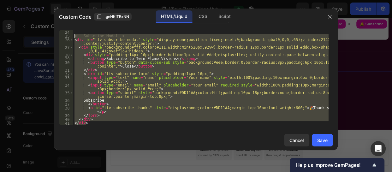
drag, startPoint x: 87, startPoint y: 122, endPoint x: 68, endPoint y: 38, distance: 86.8
click at [68, 38] on div "</div> 23 24 25 26 27 28 29 30 31 32 33 34 35 36 37 38 39 40 41 42 43 </ div > …" at bounding box center [196, 77] width 274 height 95
click at [129, 54] on div "</ div > <!-- Subscribe Modal --> < div id = "tfv-subscribe-modal" style = "dis…" at bounding box center [200, 77] width 255 height 95
type textarea "<div style="padding:14px 16px;border-bottom:1px solid #ddd;display:flex;justify…"
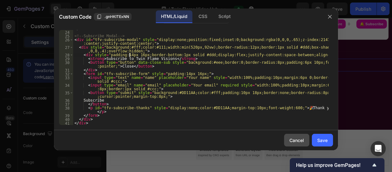
click at [294, 141] on div "Cancel" at bounding box center [296, 140] width 15 height 7
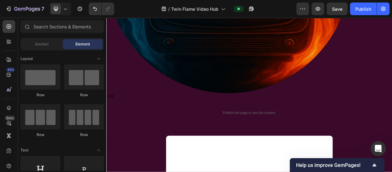
scroll to position [0, 0]
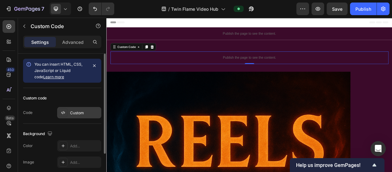
click at [83, 110] on div "Custom" at bounding box center [85, 113] width 30 height 6
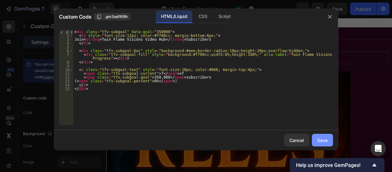
click at [328, 141] on button "Save" at bounding box center [322, 140] width 21 height 13
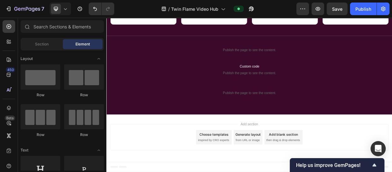
scroll to position [704, 0]
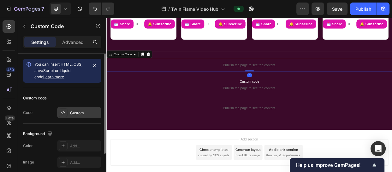
click at [79, 110] on div "Custom" at bounding box center [85, 113] width 30 height 6
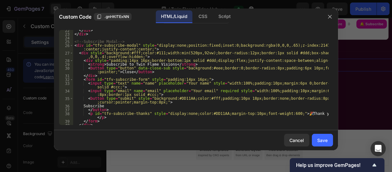
scroll to position [117, 0]
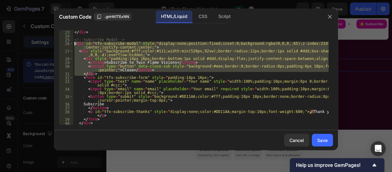
drag, startPoint x: 95, startPoint y: 75, endPoint x: 74, endPoint y: 44, distance: 37.4
click at [74, 44] on div "</ div > </ div > <!-- Subscribe Modal --> < div id = "tfv-subscribe-modal" sty…" at bounding box center [200, 77] width 255 height 102
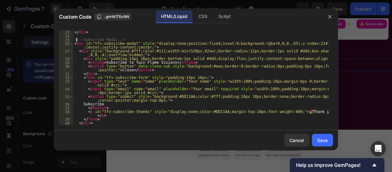
click at [75, 40] on div "</ div > </ div > <!-- Subscribe Modal --> < div id = "tfv-subscribe-modal" sty…" at bounding box center [200, 77] width 255 height 102
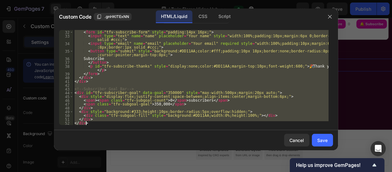
scroll to position [162, 0]
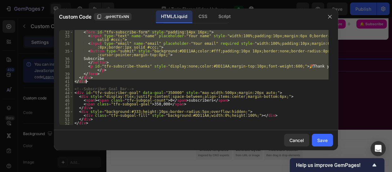
drag, startPoint x: 74, startPoint y: 40, endPoint x: 121, endPoint y: 81, distance: 62.1
click at [121, 81] on div "</ div > < form id = "tfv-subscribe-form" style = "padding:14px 16px;" > < inpu…" at bounding box center [200, 77] width 255 height 102
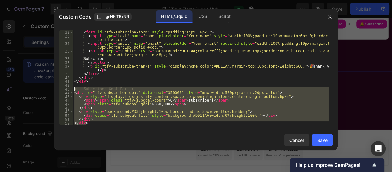
drag, startPoint x: 85, startPoint y: 125, endPoint x: 71, endPoint y: 87, distance: 40.1
click at [71, 87] on div "</div> </div> 31 32 33 34 35 36 37 38 39 40 41 42 43 44 45 46 47 48 49 50 51 52…" at bounding box center [196, 77] width 274 height 95
type textarea "<!-- Subscriber Goal Bar --> <div id="tfv-subscriber-goal" data-goal="350000" s…"
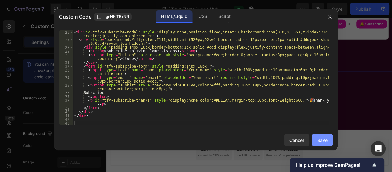
click at [324, 140] on div "Save" at bounding box center [322, 140] width 10 height 7
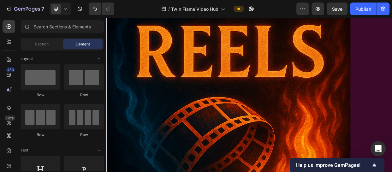
scroll to position [0, 0]
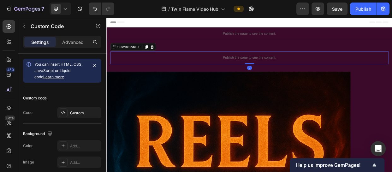
click at [287, 66] on div "Publish the page to see the content." at bounding box center [295, 70] width 368 height 17
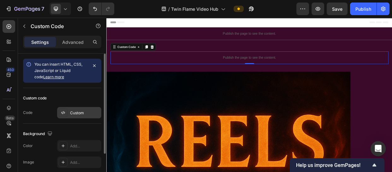
click at [80, 115] on div "Custom" at bounding box center [85, 113] width 30 height 6
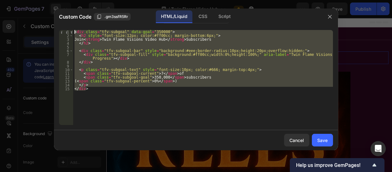
drag, startPoint x: 88, startPoint y: 91, endPoint x: 74, endPoint y: 33, distance: 59.4
click at [74, 33] on div "< div class = "tfv-subgoal" data-goal = "350000" > < h2 style = "font-size:12px…" at bounding box center [203, 81] width 260 height 102
type textarea "<div class="tfv-subgoal" data-goal="350000"> <h2 style="font-size:12px; color:#…"
click at [293, 138] on div "Cancel" at bounding box center [296, 140] width 15 height 7
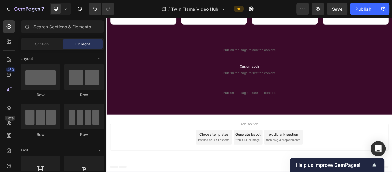
scroll to position [704, 0]
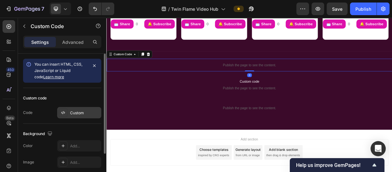
click at [68, 110] on div "Custom" at bounding box center [79, 112] width 44 height 11
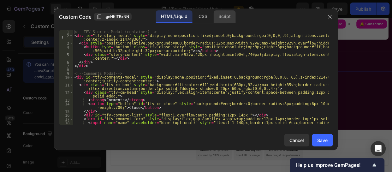
click at [227, 17] on div "Script" at bounding box center [224, 16] width 22 height 13
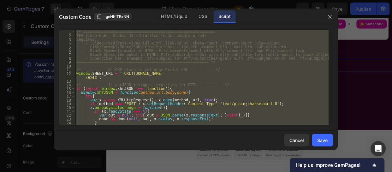
click at [214, 92] on div "/* ========================================================== TFV Video Hub – S…" at bounding box center [201, 77] width 253 height 95
type textarea "window.xhrJSON = function(method, url, body, done){"
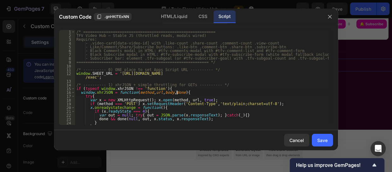
click at [214, 92] on div "/* ========================================================== TFV Video Hub – S…" at bounding box center [201, 81] width 253 height 102
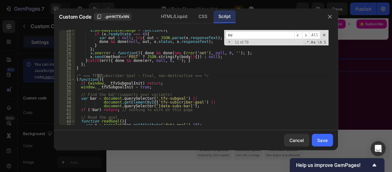
scroll to position [77, 0]
type input "subscriber"
click at [305, 36] on span "​" at bounding box center [306, 35] width 8 height 8
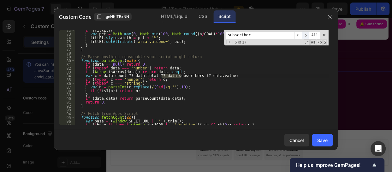
scroll to position [274, 0]
click at [305, 36] on span "​" at bounding box center [306, 35] width 8 height 8
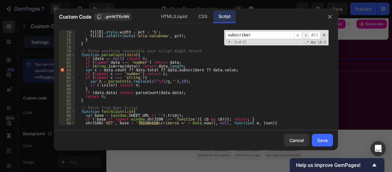
click at [305, 36] on span "​" at bounding box center [306, 35] width 8 height 8
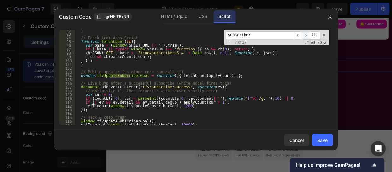
click at [305, 36] on span "​" at bounding box center [306, 35] width 8 height 8
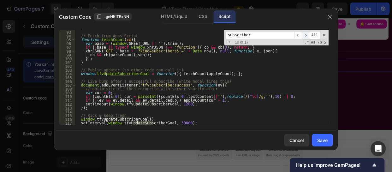
click at [305, 36] on span "​" at bounding box center [306, 35] width 8 height 8
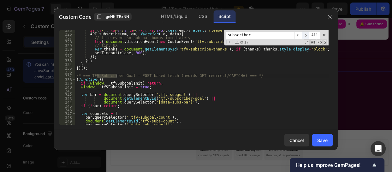
scroll to position [1250, 0]
click at [305, 36] on span "​" at bounding box center [306, 35] width 8 height 8
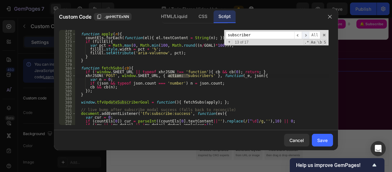
scroll to position [1421, 0]
click at [305, 36] on span "​" at bounding box center [306, 35] width 8 height 8
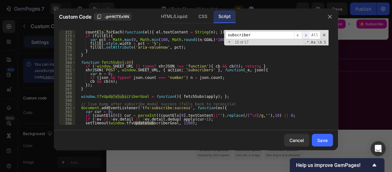
click at [305, 36] on span "​" at bounding box center [306, 35] width 8 height 8
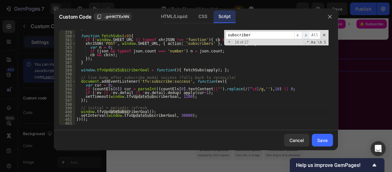
click at [305, 36] on span "​" at bounding box center [306, 35] width 8 height 8
click at [300, 34] on span "​" at bounding box center [298, 35] width 8 height 8
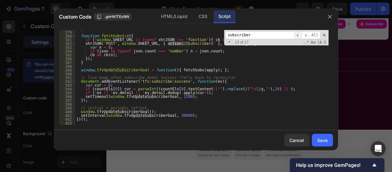
click at [300, 34] on span "​" at bounding box center [298, 35] width 8 height 8
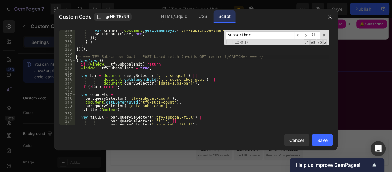
click at [76, 57] on div "var thanks = document . getElementById ( 'tfv-subscribe-thanks' ) ; if ( thanks…" at bounding box center [201, 79] width 253 height 102
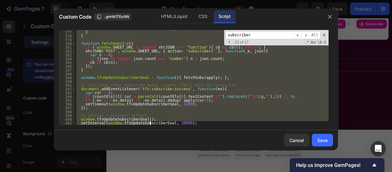
scroll to position [1453, 0]
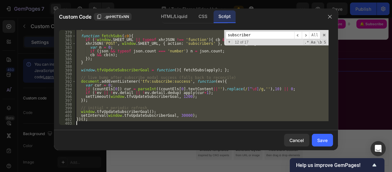
drag, startPoint x: 78, startPoint y: 57, endPoint x: 151, endPoint y: 172, distance: 136.4
click at [151, 0] on html "7 Version history / Twin Flame Video Hub Preview Save Publish 450 Beta Sections…" at bounding box center [196, 0] width 392 height 0
type textarea "/"
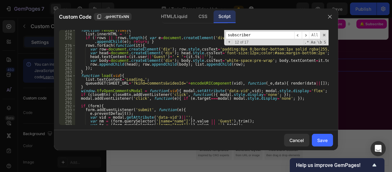
scroll to position [1043, 0]
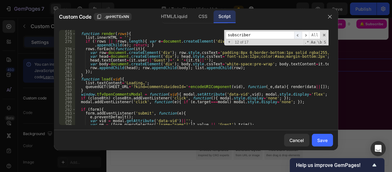
click at [298, 34] on span "​" at bounding box center [298, 35] width 8 height 8
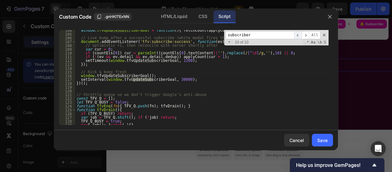
click at [298, 34] on span "​" at bounding box center [298, 35] width 8 height 8
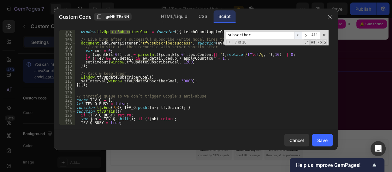
click at [298, 34] on span "​" at bounding box center [298, 35] width 8 height 8
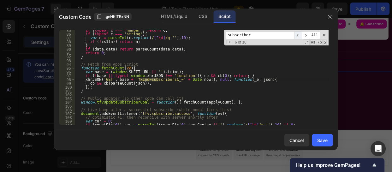
scroll to position [323, 0]
click at [298, 34] on span "​" at bounding box center [298, 35] width 8 height 8
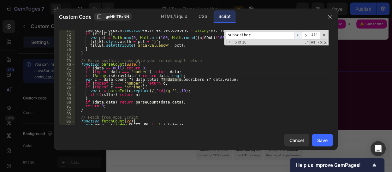
click at [298, 34] on span "​" at bounding box center [298, 35] width 8 height 8
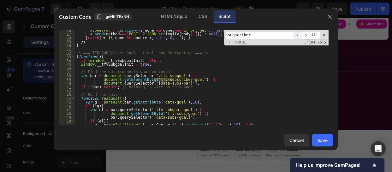
scroll to position [100, 0]
click at [76, 54] on div "x . onerror = function ( ) { done && done ( new Error ( 'net' ) , null , 0 , ''…" at bounding box center [201, 79] width 253 height 102
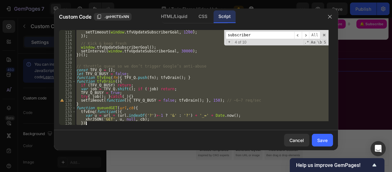
scroll to position [427, 0]
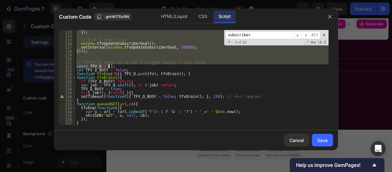
drag, startPoint x: 76, startPoint y: 54, endPoint x: 149, endPoint y: 67, distance: 74.1
click at [149, 67] on div "setTimeout ( window . tfvUpdateSubscriberGoal , 1200 ) ; }) ; // Kick & keep fr…" at bounding box center [201, 77] width 253 height 102
click at [149, 67] on div "setTimeout ( window . tfvUpdateSubscriberGoal , 1200 ) ; }) ; // Kick & keep fr…" at bounding box center [201, 77] width 253 height 95
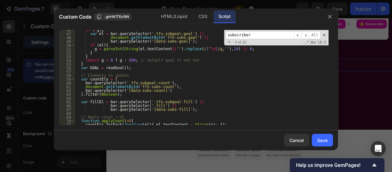
scroll to position [95, 0]
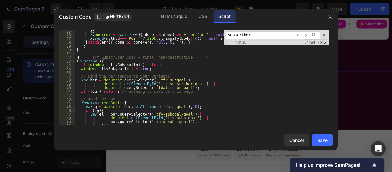
click at [77, 57] on div "} ; x . onerror = function ( ) { done && done ( new Error ( 'net' ) , null , 0 …" at bounding box center [201, 80] width 253 height 102
click at [76, 58] on div "} ; x . onerror = function ( ) { done && done ( new Error ( 'net' ) , null , 0 …" at bounding box center [201, 80] width 253 height 102
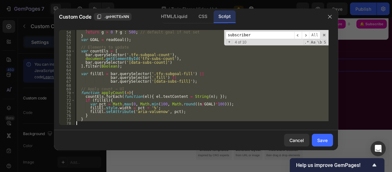
scroll to position [204, 0]
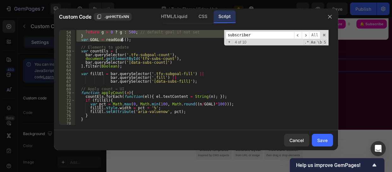
drag, startPoint x: 77, startPoint y: 59, endPoint x: 123, endPoint y: 42, distance: 48.9
click at [123, 42] on div "} return g > 0 ? g : 500 ; // default goal if not set } var GOAL = readGoal ( )…" at bounding box center [201, 77] width 253 height 102
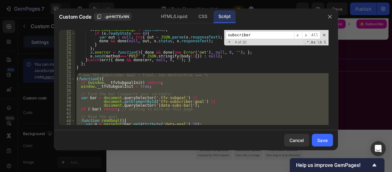
scroll to position [78, 0]
click at [151, 75] on div "x . onreadystatechange = function ( ) { if ( x . readyState === 4 ) { var out =…" at bounding box center [201, 77] width 253 height 95
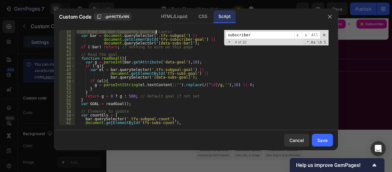
scroll to position [140, 0]
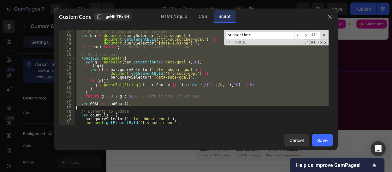
drag, startPoint x: 75, startPoint y: 75, endPoint x: 166, endPoint y: 107, distance: 96.4
click at [166, 107] on div "// Find the bar (supports your variants) var bar = document . querySelector ( '…" at bounding box center [201, 81] width 253 height 102
type textarea "var GOAL = readGoal();"
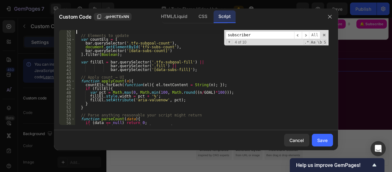
scroll to position [321, 0]
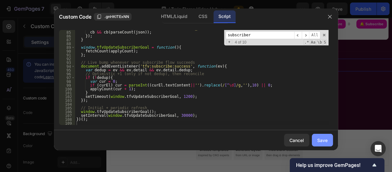
click at [321, 141] on div "Save" at bounding box center [322, 140] width 10 height 7
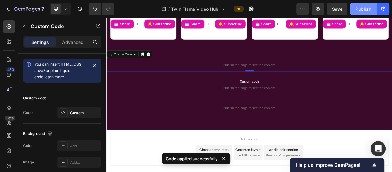
click at [359, 7] on div "Publish" at bounding box center [363, 9] width 16 height 7
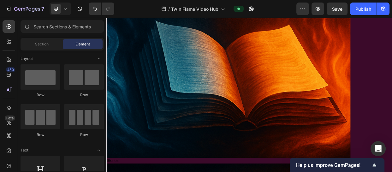
scroll to position [526, 0]
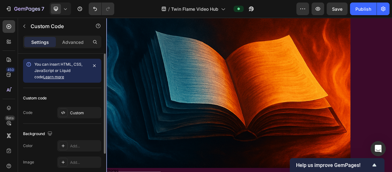
click at [82, 105] on div "Custom code Code Custom" at bounding box center [62, 106] width 78 height 36
click at [82, 110] on div "Custom" at bounding box center [85, 113] width 30 height 6
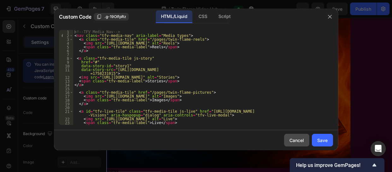
click at [302, 138] on div "Cancel" at bounding box center [296, 140] width 15 height 7
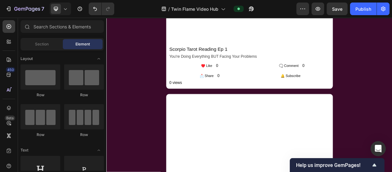
scroll to position [704, 0]
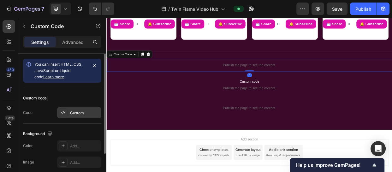
click at [75, 110] on div "Custom" at bounding box center [85, 113] width 30 height 6
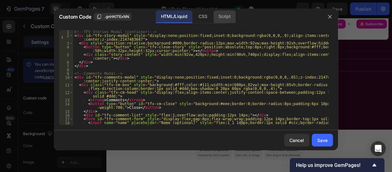
click at [227, 18] on div "Script" at bounding box center [224, 16] width 22 height 13
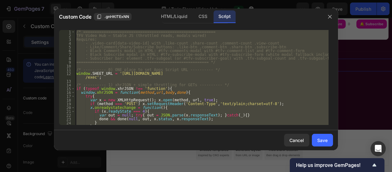
click at [334, 106] on div "1 2 3 4 5 6 7 8 9 10 11 12 13 14 15 16 17 18 19 20 21 22 23 24 25 26 /* =======…" at bounding box center [196, 77] width 284 height 105
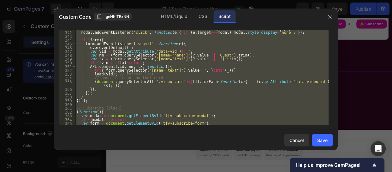
scroll to position [1400, 0]
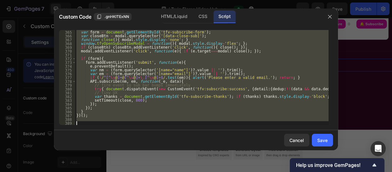
click at [279, 98] on div "if ( ! modal ) return ; var form = document . getElementById ( 'tfv-subscribe-f…" at bounding box center [201, 77] width 253 height 95
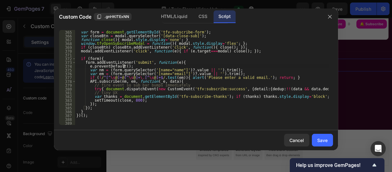
click at [283, 65] on div "if ( ! modal ) return ; var form = document . getElementById ( 'tfv-subscribe-f…" at bounding box center [201, 77] width 253 height 102
type textarea "e.preventDefault();"
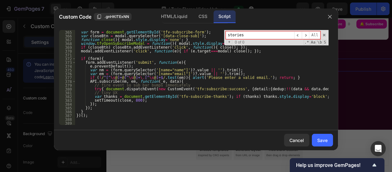
type input "stories"
click at [76, 119] on div "if ( ! modal ) return ; var form = document . getElementById ( 'tfv-subscribe-f…" at bounding box center [201, 77] width 253 height 102
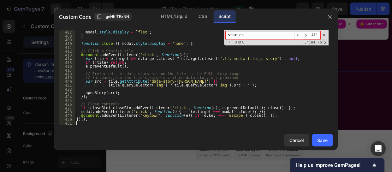
scroll to position [1559, 0]
click at [318, 138] on div "Save" at bounding box center [322, 140] width 10 height 7
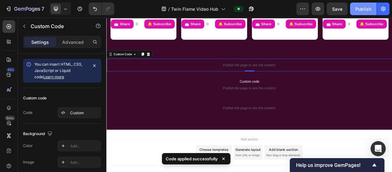
click at [362, 8] on div "Publish" at bounding box center [363, 9] width 16 height 7
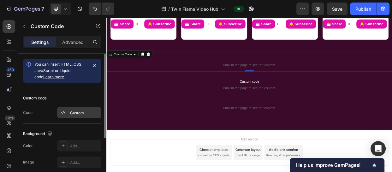
click at [80, 110] on div "Custom" at bounding box center [85, 113] width 30 height 6
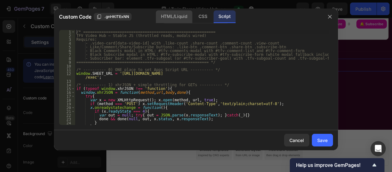
click at [173, 18] on div "HTML/Liquid" at bounding box center [174, 16] width 36 height 13
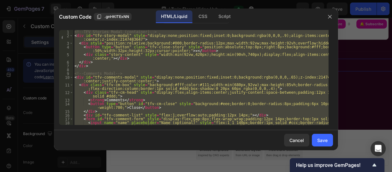
click at [197, 86] on div "<!-- TFV Stories Modal (container) --> < div id = "tfv-story-modal" style = "di…" at bounding box center [200, 77] width 255 height 95
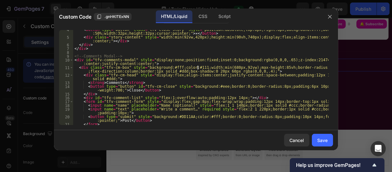
scroll to position [0, 0]
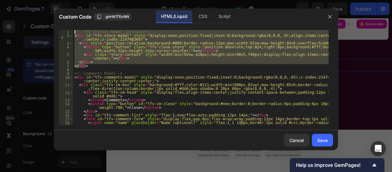
drag, startPoint x: 89, startPoint y: 67, endPoint x: 74, endPoint y: 30, distance: 40.2
click at [74, 30] on div "<!-- TFV Stories Modal (container) --> < div id = "tfv-story-modal" style = "di…" at bounding box center [200, 77] width 255 height 95
click at [219, 14] on div "Script" at bounding box center [224, 16] width 22 height 13
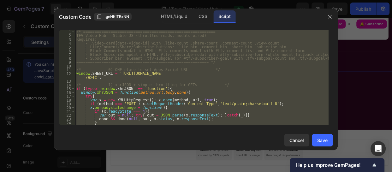
click at [280, 102] on div "/* ========================================================== TFV Video Hub – S…" at bounding box center [201, 77] width 253 height 95
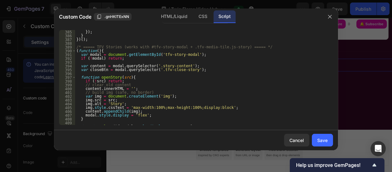
scroll to position [1476, 0]
click at [76, 48] on div "}) ; } }) ( ) ; /* ===== TFV Stories (works with #tfv-story-modal + .tfv-media-…" at bounding box center [201, 81] width 253 height 102
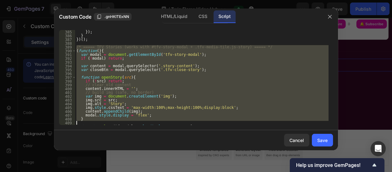
scroll to position [1559, 0]
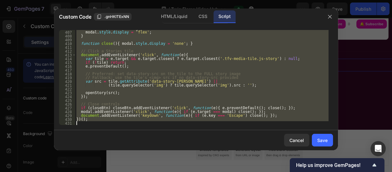
drag, startPoint x: 76, startPoint y: 48, endPoint x: 154, endPoint y: 185, distance: 157.6
click at [154, 0] on html "7 Version history / Twin Flame Video Hub Preview Save Publish 450 Beta Sections…" at bounding box center [196, 0] width 392 height 0
type textarea "})();"
click at [294, 138] on div "Cancel" at bounding box center [296, 140] width 15 height 7
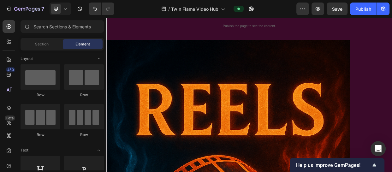
scroll to position [0, 0]
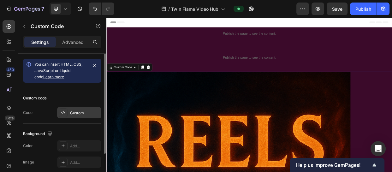
click at [85, 110] on div "Custom" at bounding box center [85, 113] width 30 height 6
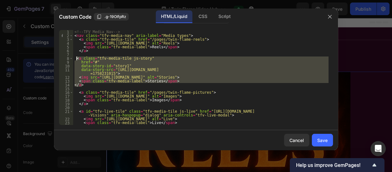
drag, startPoint x: 86, startPoint y: 86, endPoint x: 75, endPoint y: 60, distance: 28.0
click at [75, 60] on div "<!-- TFV Media Nav --> < nav class = "tfv-media-nav" aria-label = "Media types"…" at bounding box center [200, 81] width 255 height 102
type textarea "<a class="tfv-media-tile js-story" href="#""
